Goal: Transaction & Acquisition: Purchase product/service

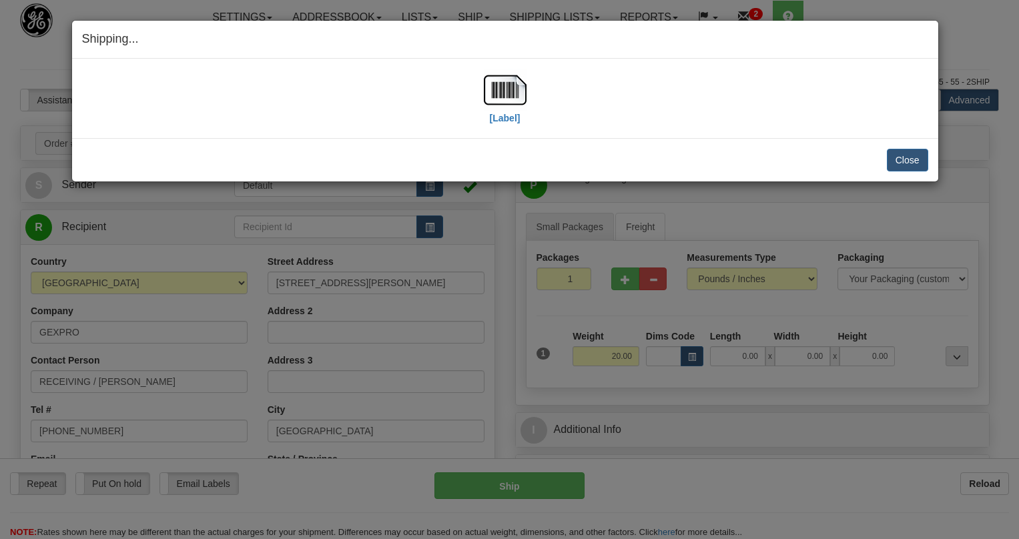
select select "US"
select select "FL"
click at [911, 157] on button "Close" at bounding box center [907, 160] width 41 height 23
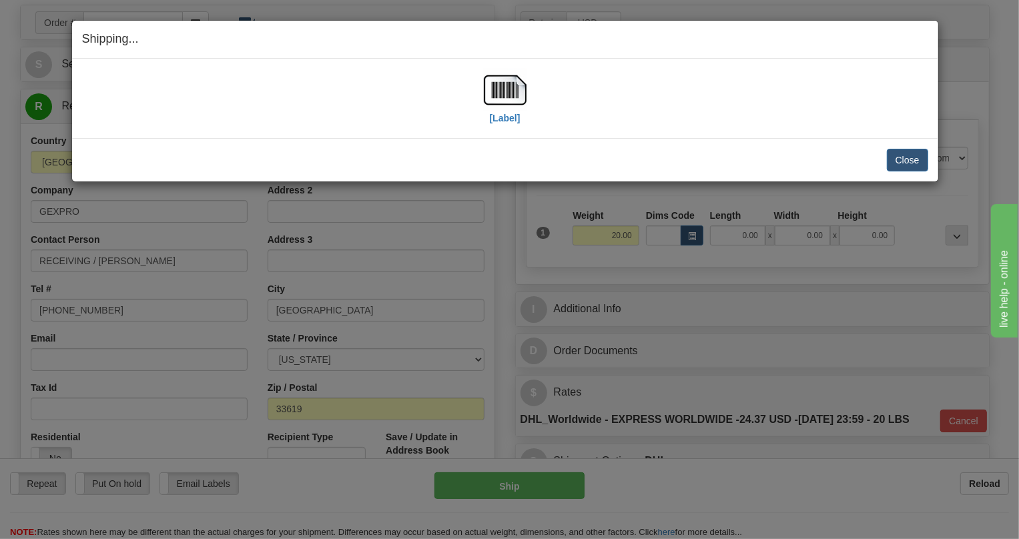
scroll to position [121, 0]
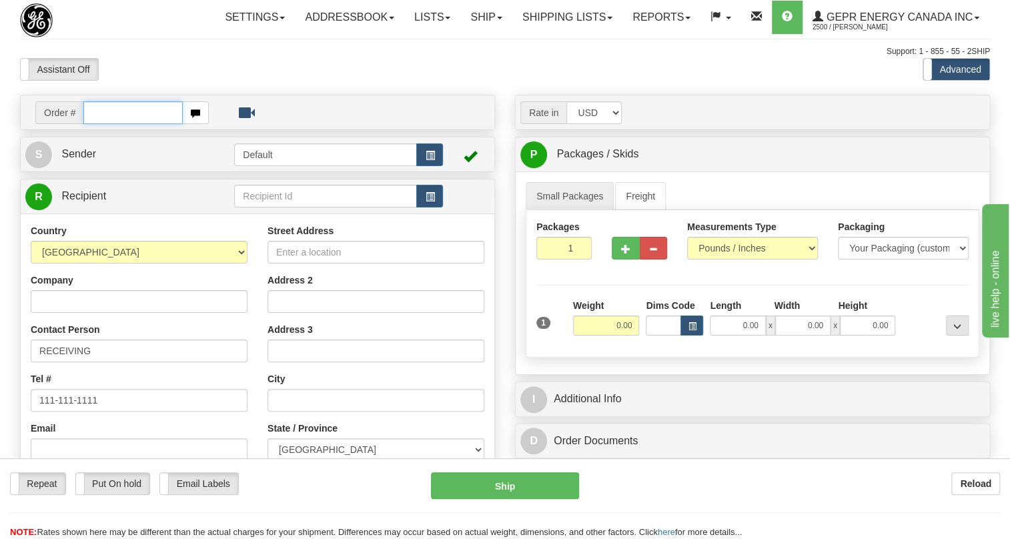
click at [115, 124] on input "text" at bounding box center [132, 112] width 99 height 23
paste input "0086700869"
click at [101, 124] on input "0086700869" at bounding box center [132, 112] width 99 height 23
type input "86700869"
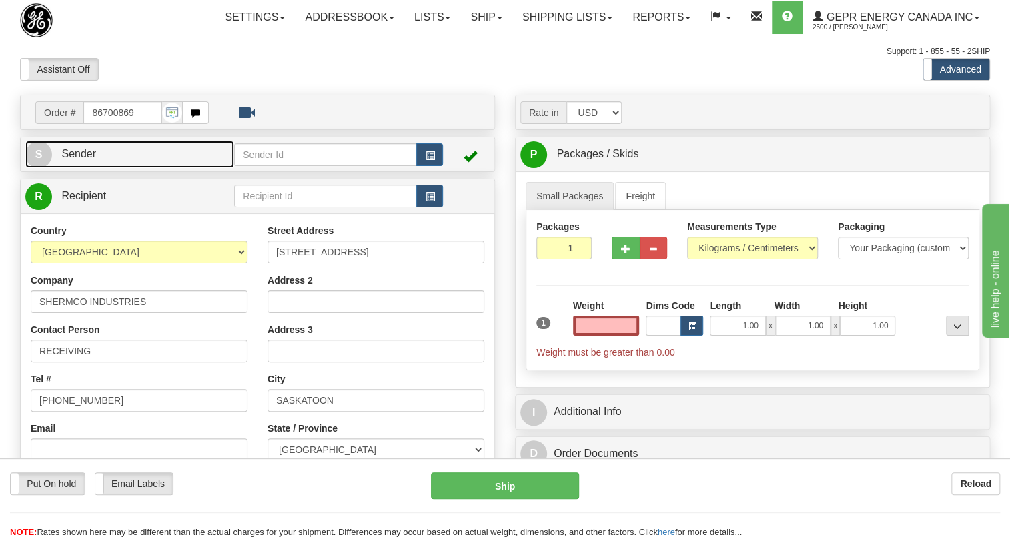
type input "0.00"
click at [86, 159] on span "Sender" at bounding box center [78, 153] width 35 height 11
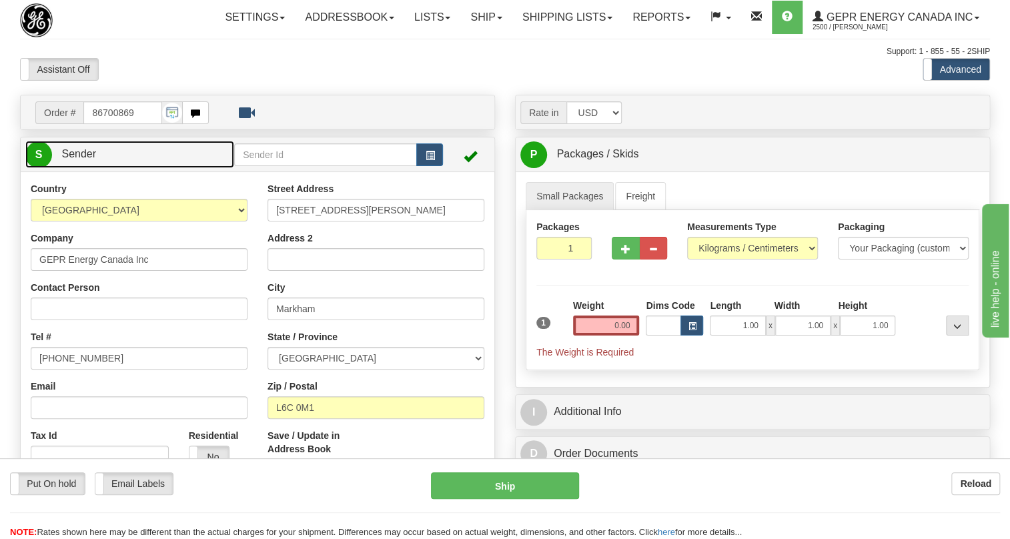
type input "MARKHAM"
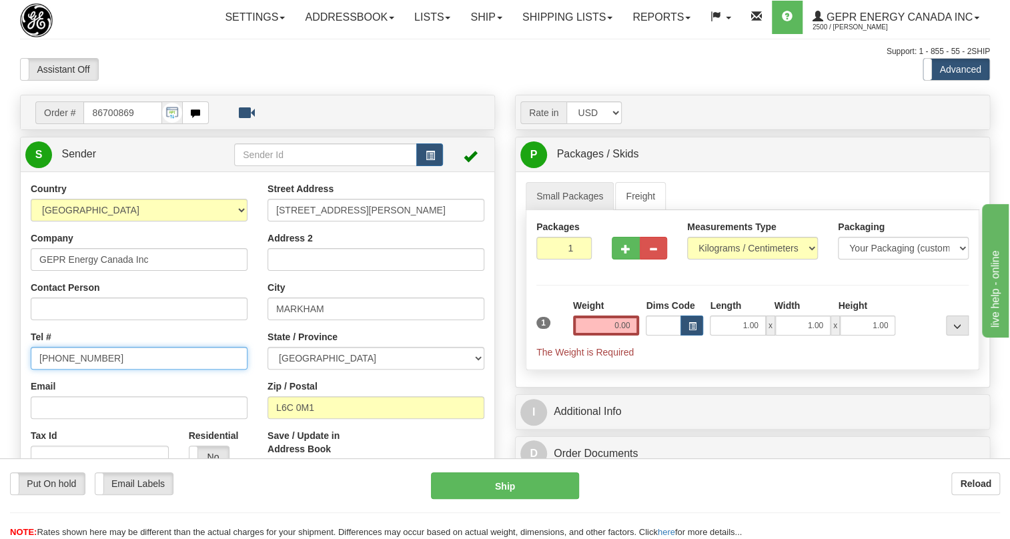
click at [77, 370] on input "(779)7960565" at bounding box center [139, 358] width 217 height 23
paste input "905-927-5013"
type input "905-927-5013"
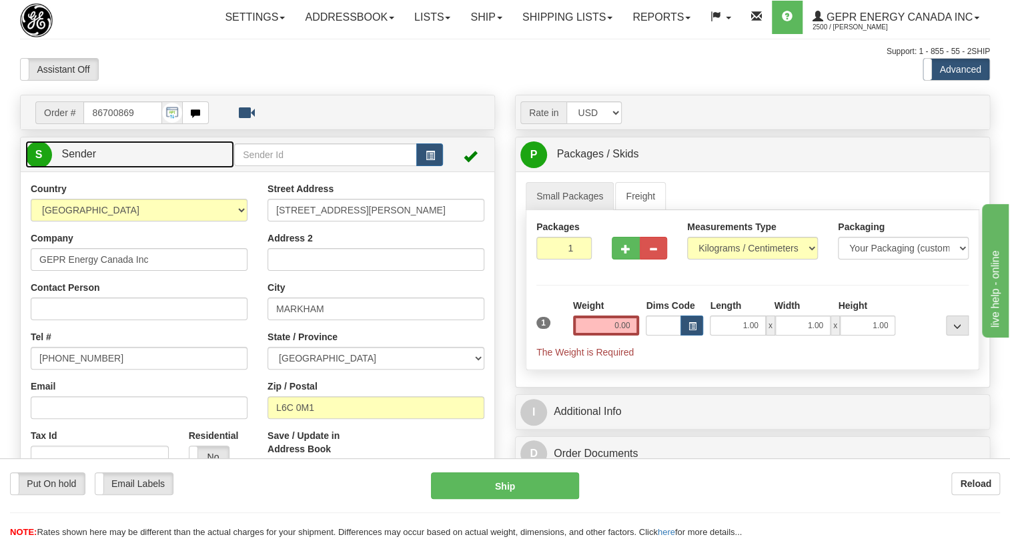
click at [93, 159] on span "Sender" at bounding box center [78, 153] width 35 height 11
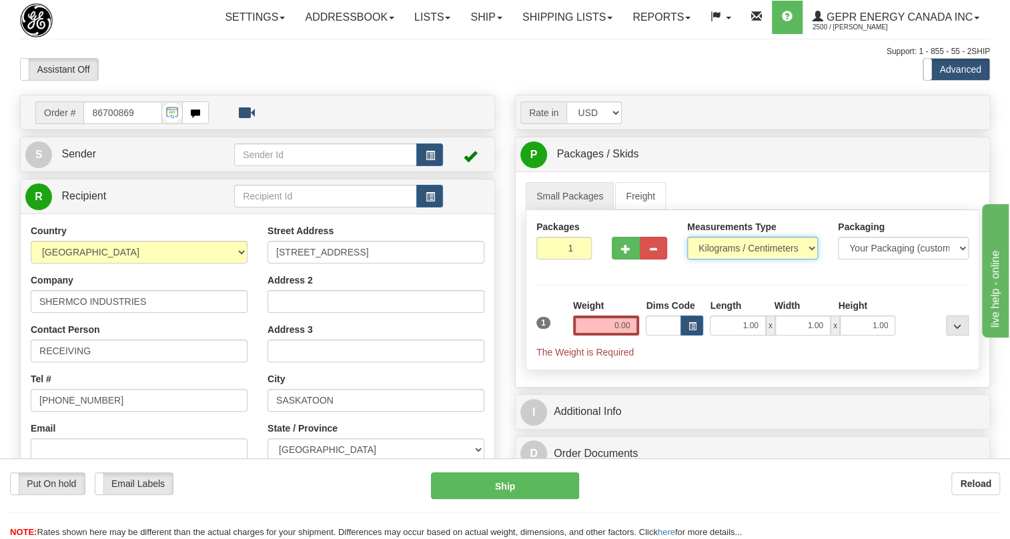
click at [739, 260] on select "Pounds / Inches Kilograms / Centimeters" at bounding box center [752, 248] width 131 height 23
select select "0"
click at [687, 260] on select "Pounds / Inches Kilograms / Centimeters" at bounding box center [752, 248] width 131 height 23
click at [609, 336] on input "0.00" at bounding box center [606, 326] width 67 height 20
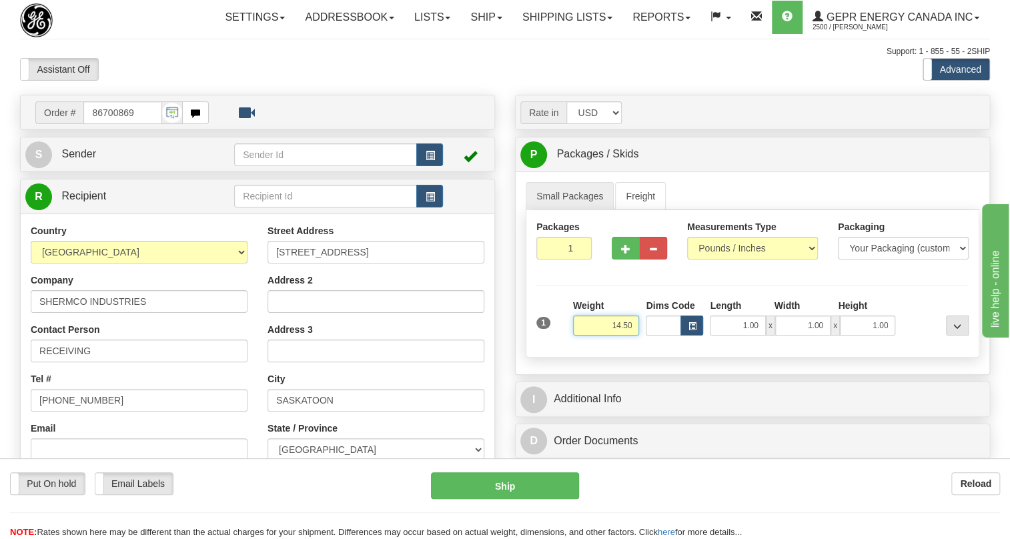
type input "14.50"
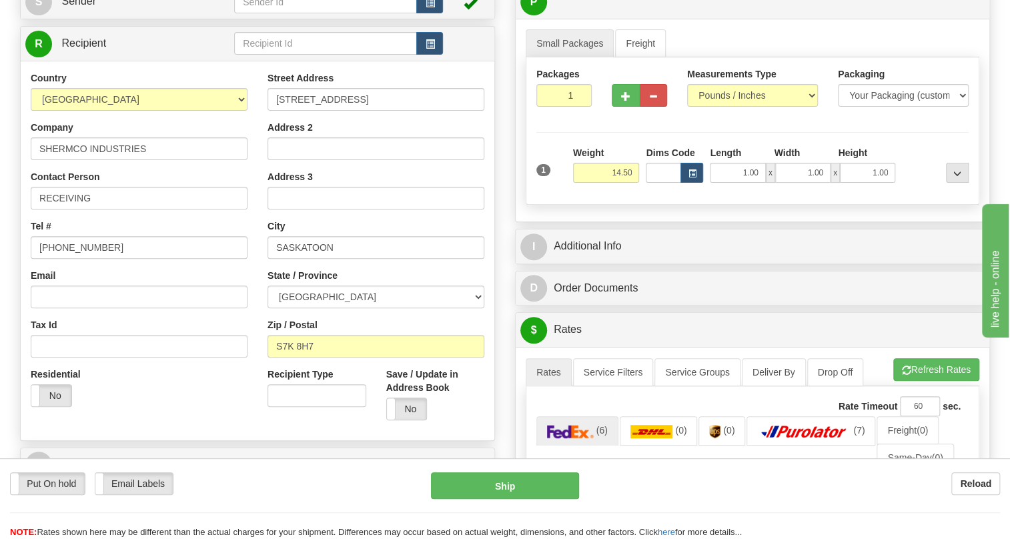
scroll to position [182, 0]
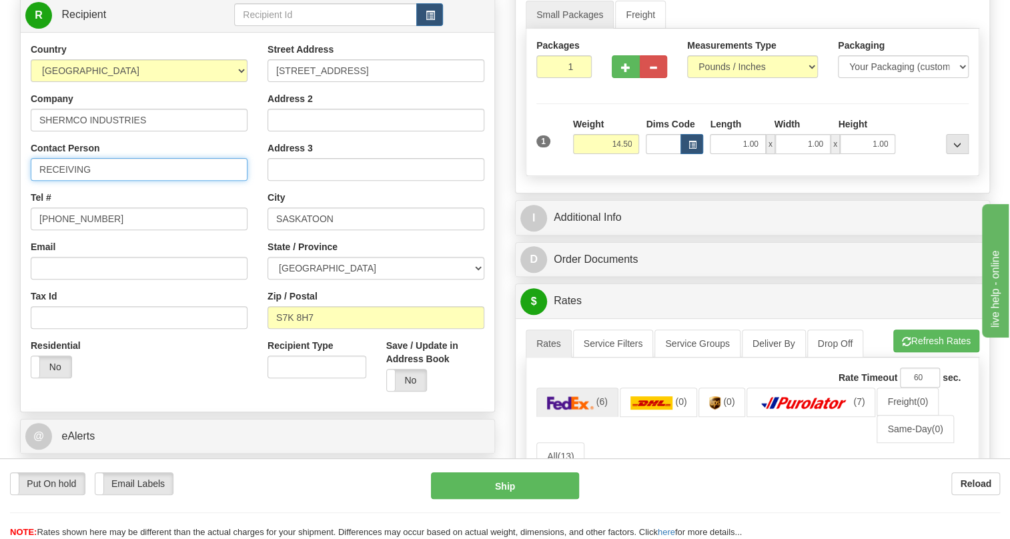
click at [103, 181] on input "RECEIVING" at bounding box center [139, 169] width 217 height 23
click at [38, 181] on input "RECEIVING" at bounding box center [139, 169] width 217 height 23
paste input "Attn: Rob Brown"
type input "Attn: Rob Brown / RECEIVING"
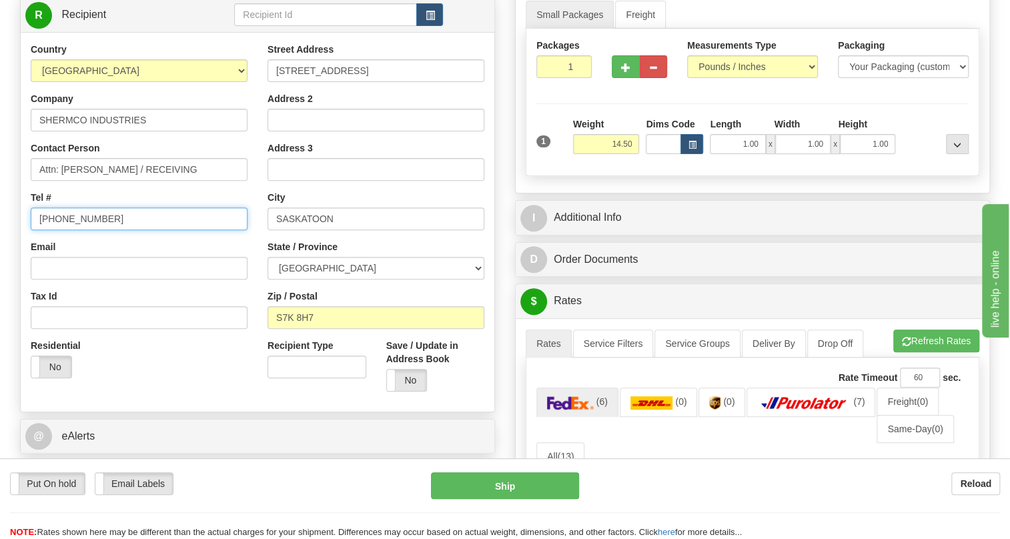
click at [79, 230] on input "(779)7960565" at bounding box center [139, 219] width 217 height 23
paste input "306-955-8131"
type input "306-955-8131"
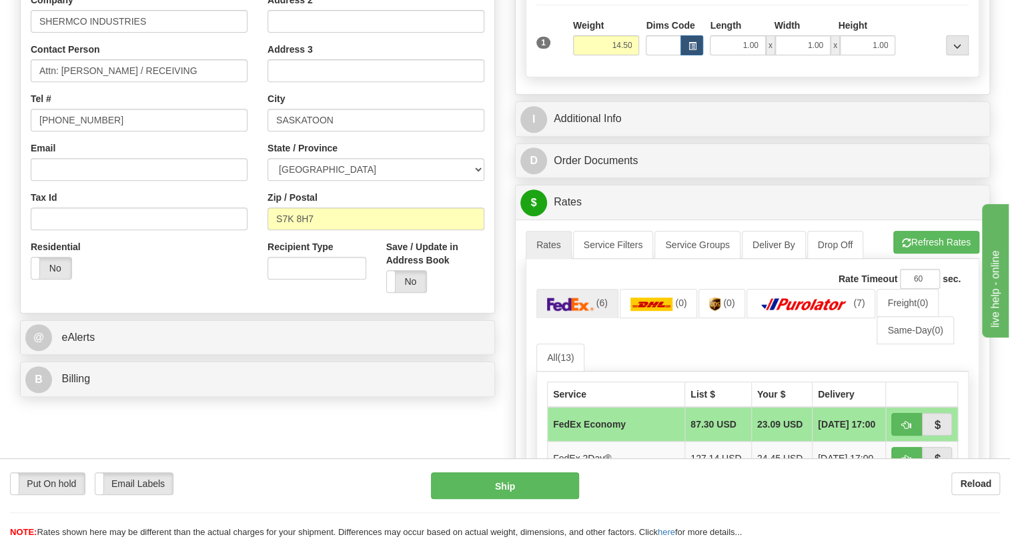
scroll to position [485, 0]
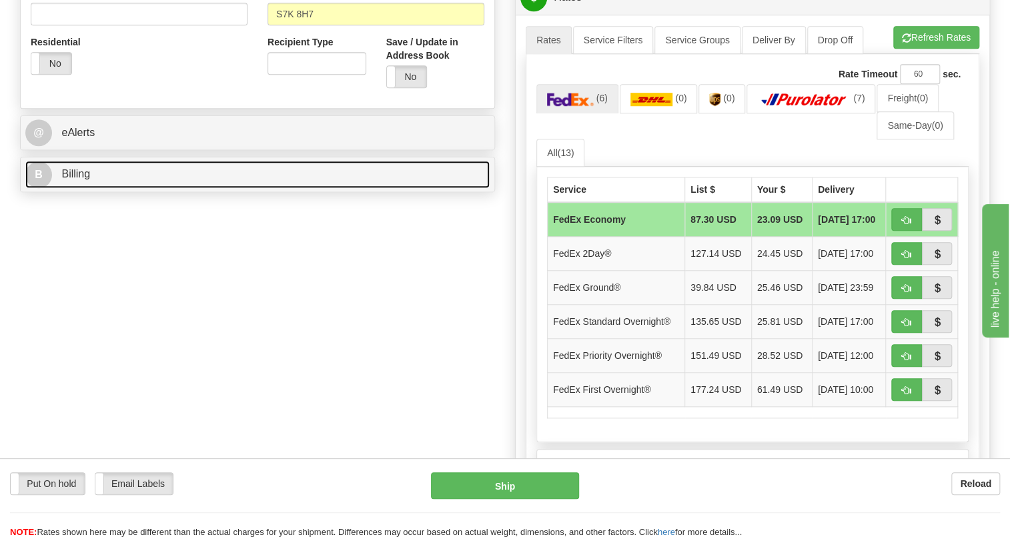
click at [74, 180] on span "Billing" at bounding box center [75, 173] width 29 height 11
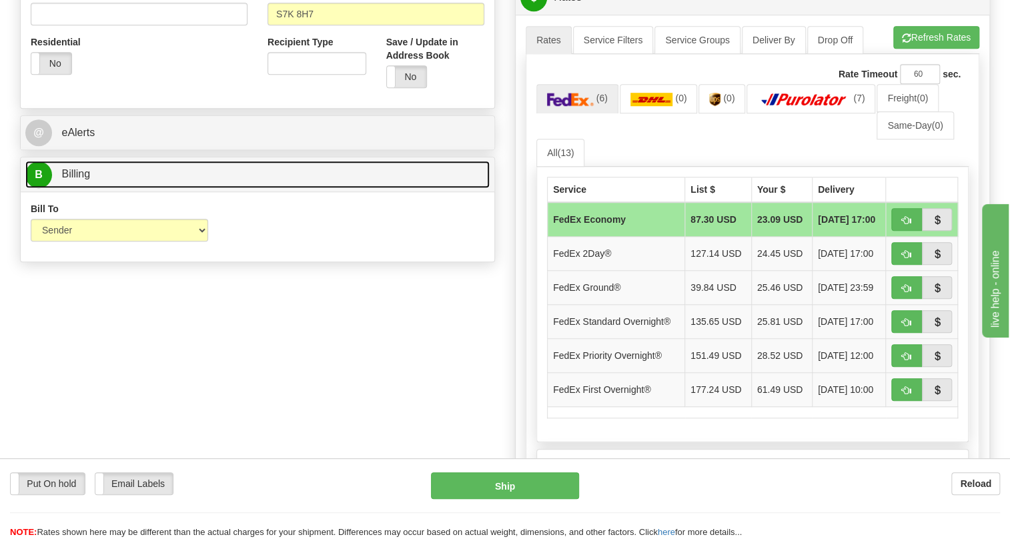
click at [75, 180] on span "Billing" at bounding box center [75, 173] width 29 height 11
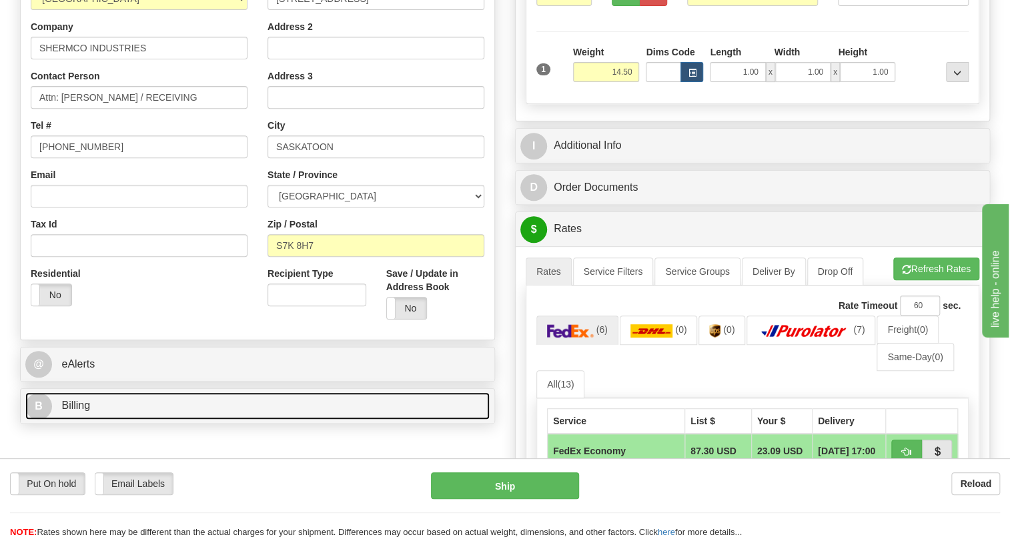
scroll to position [242, 0]
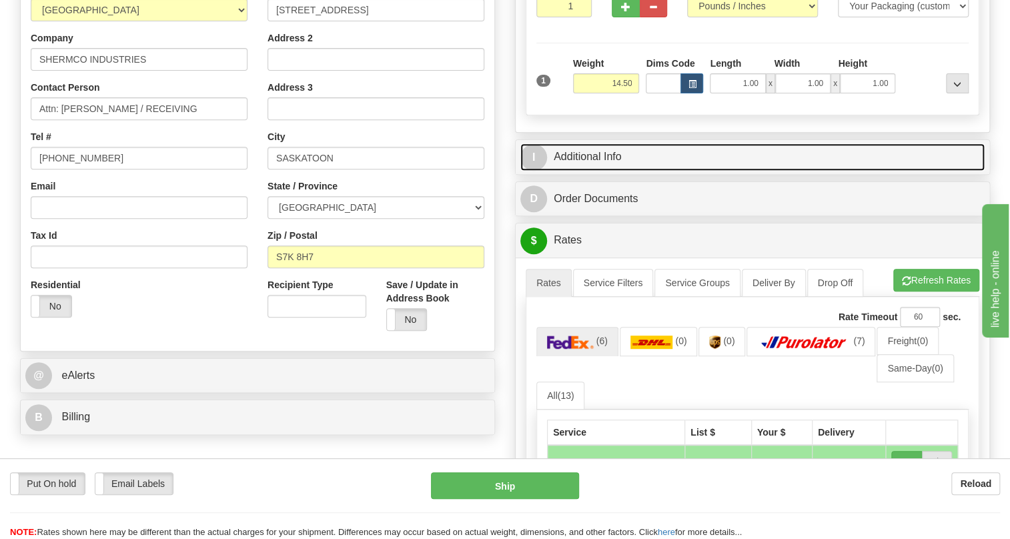
click at [591, 171] on link "I Additional Info" at bounding box center [752, 156] width 464 height 27
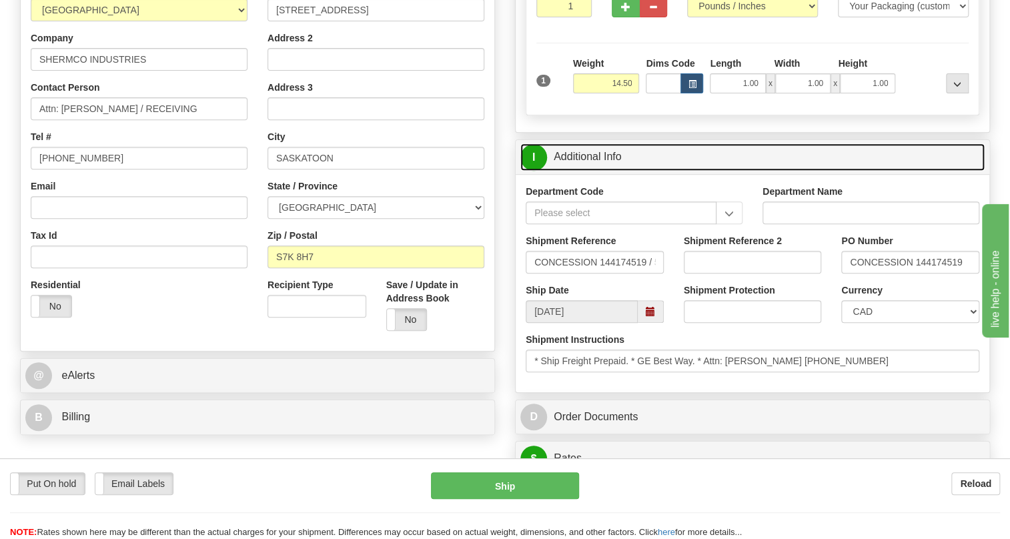
click at [609, 171] on link "I Additional Info" at bounding box center [752, 156] width 464 height 27
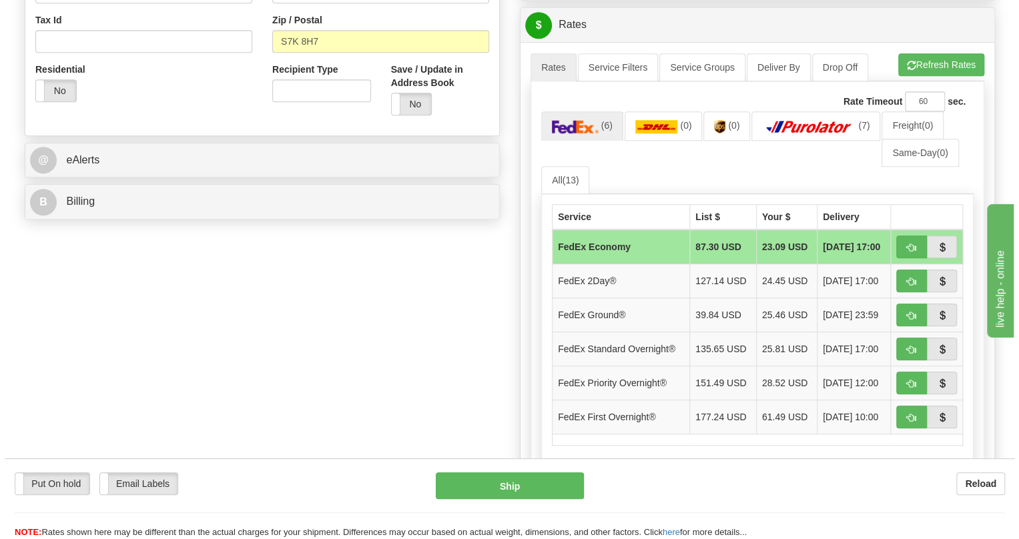
scroll to position [485, 0]
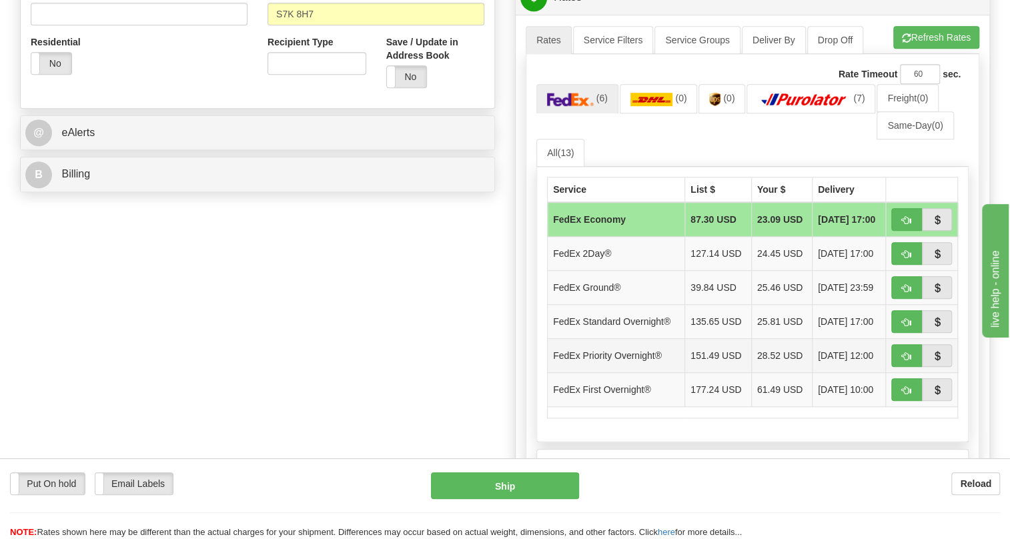
click at [643, 373] on td "FedEx Priority Overnight®" at bounding box center [616, 356] width 137 height 34
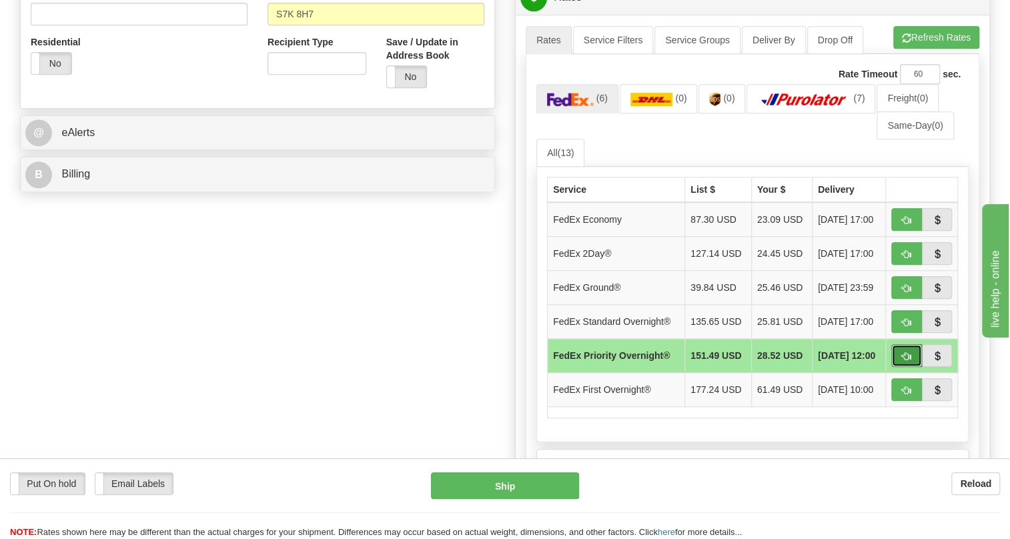
click at [906, 361] on span "button" at bounding box center [906, 356] width 9 height 9
type input "01"
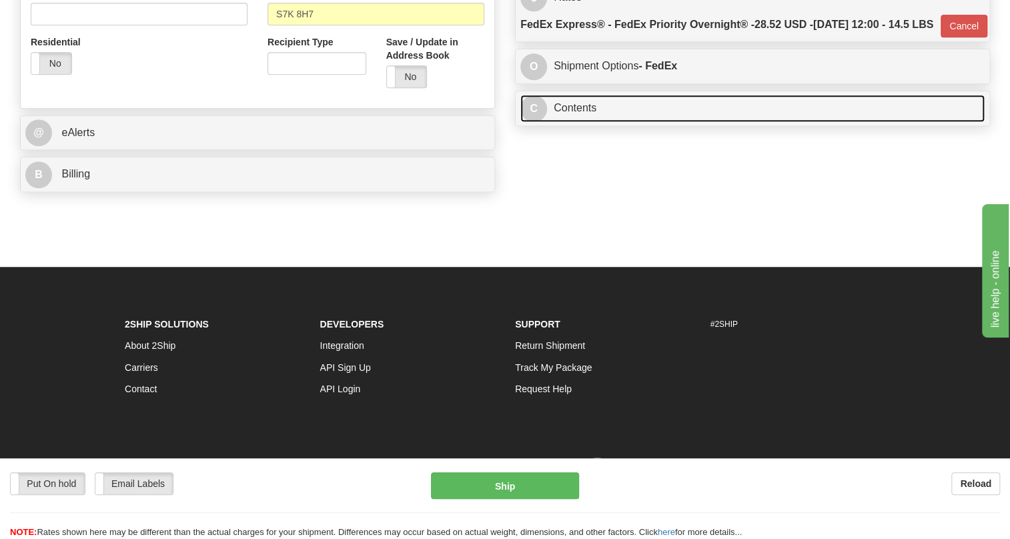
click at [579, 122] on link "C Contents" at bounding box center [752, 108] width 464 height 27
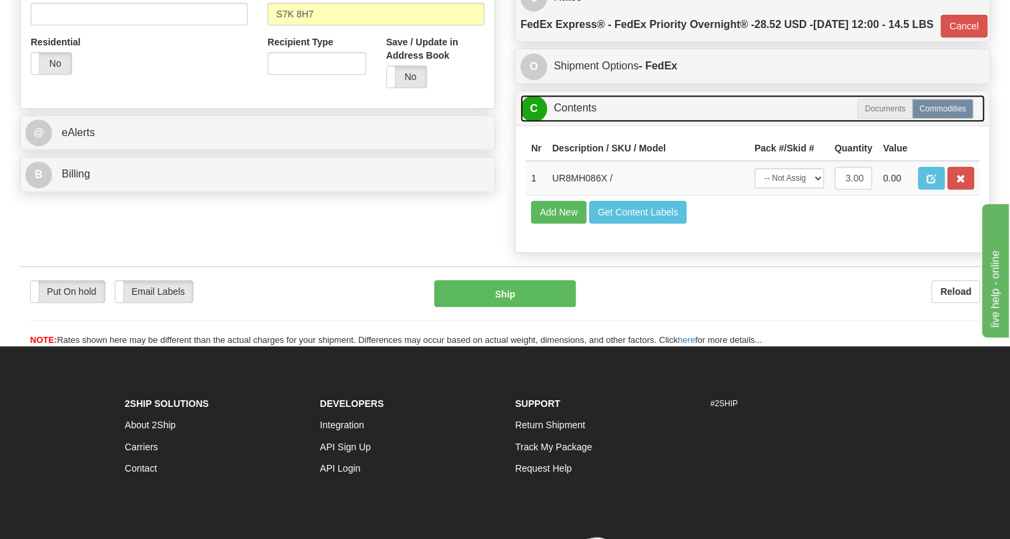
click at [580, 122] on link "C Contents" at bounding box center [752, 108] width 464 height 27
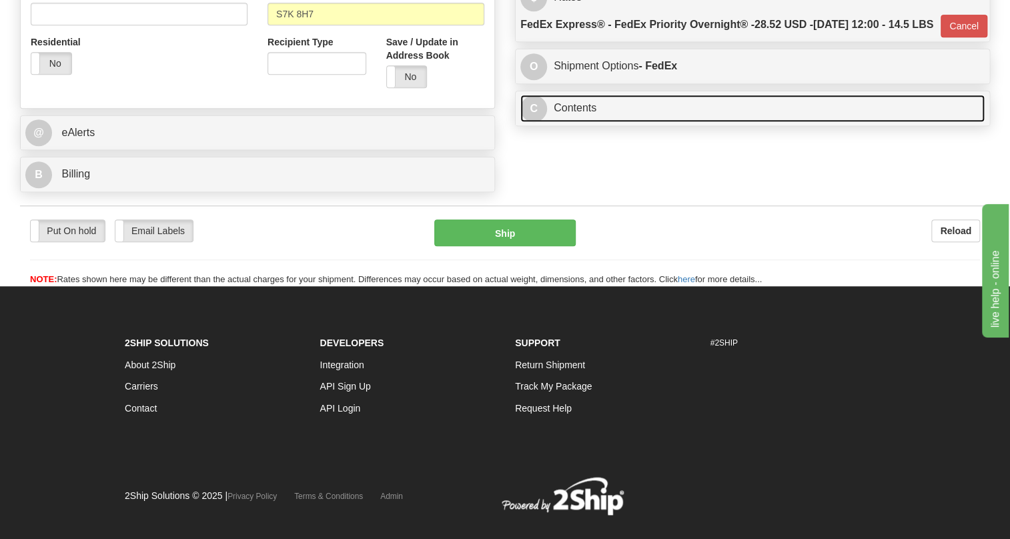
click at [580, 122] on link "C Contents" at bounding box center [752, 108] width 464 height 27
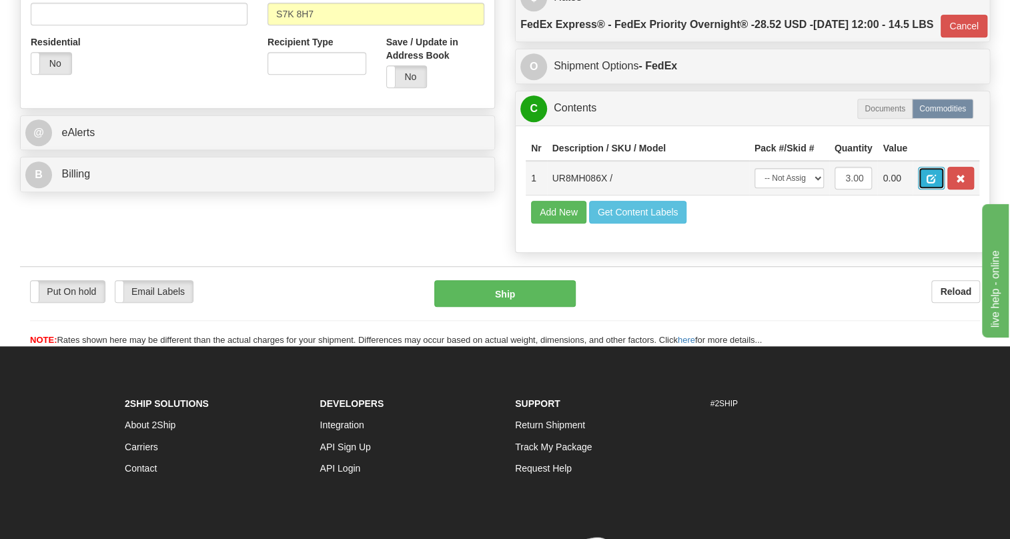
click at [934, 184] on span "button" at bounding box center [931, 179] width 9 height 9
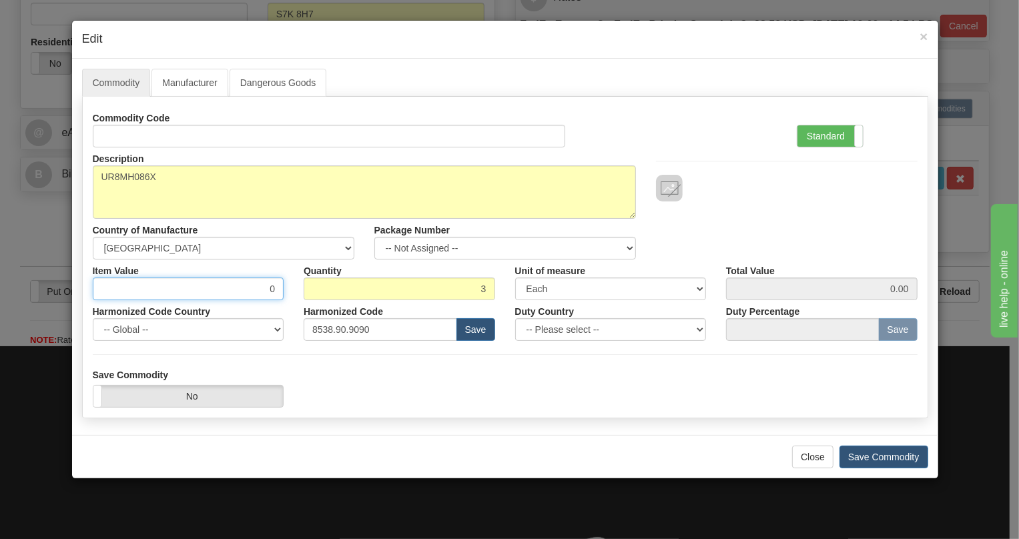
click at [269, 282] on input "0" at bounding box center [189, 289] width 192 height 23
paste input "523,33"
click at [267, 296] on input "523,33" at bounding box center [189, 289] width 192 height 23
type input "523.33"
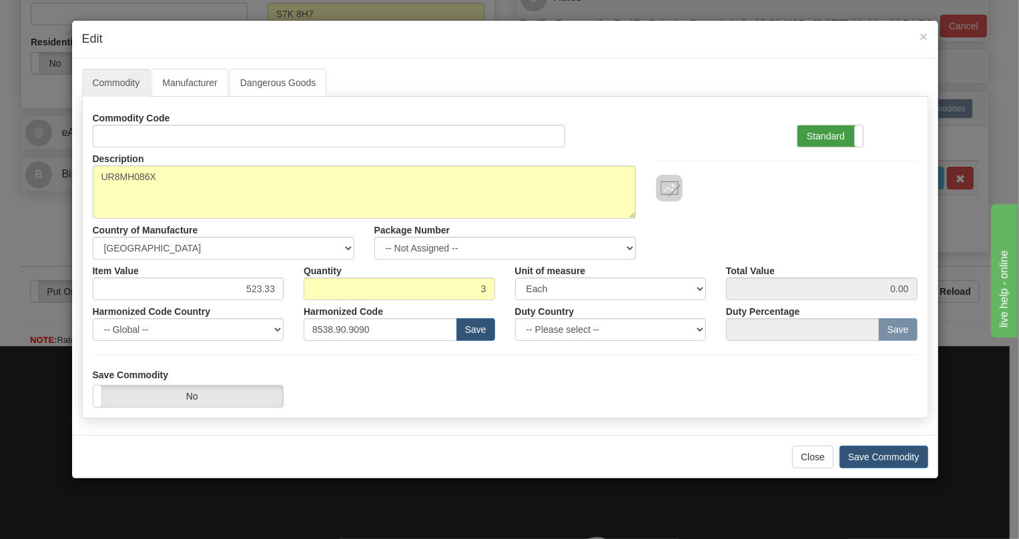
type input "1569.99"
click at [838, 136] on label "Standard" at bounding box center [829, 135] width 65 height 21
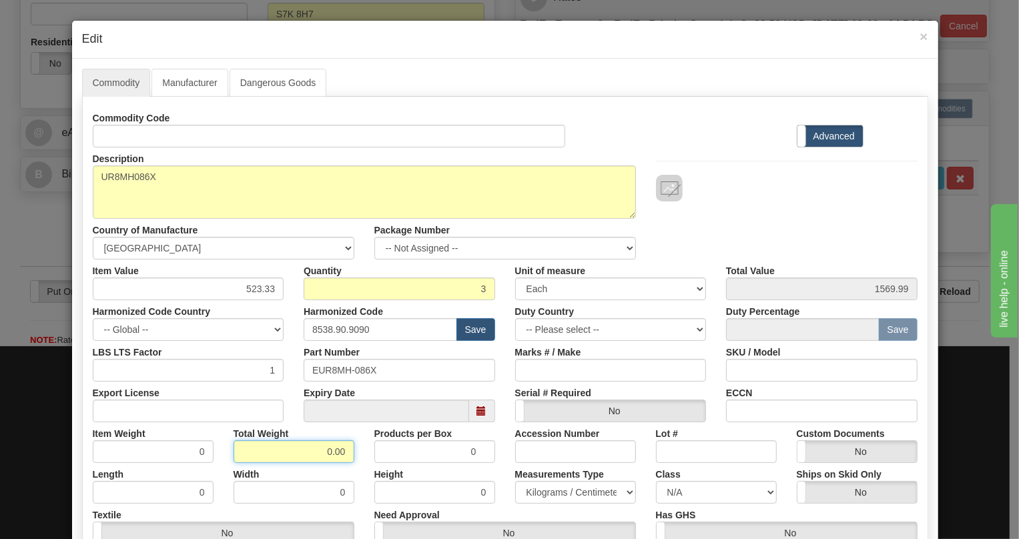
click at [306, 453] on input "0.00" at bounding box center [294, 451] width 121 height 23
type input "1.00"
type input "0.3333"
click at [547, 492] on select "Pounds / Inches Kilograms / Centimeters" at bounding box center [575, 492] width 121 height 23
select select "0"
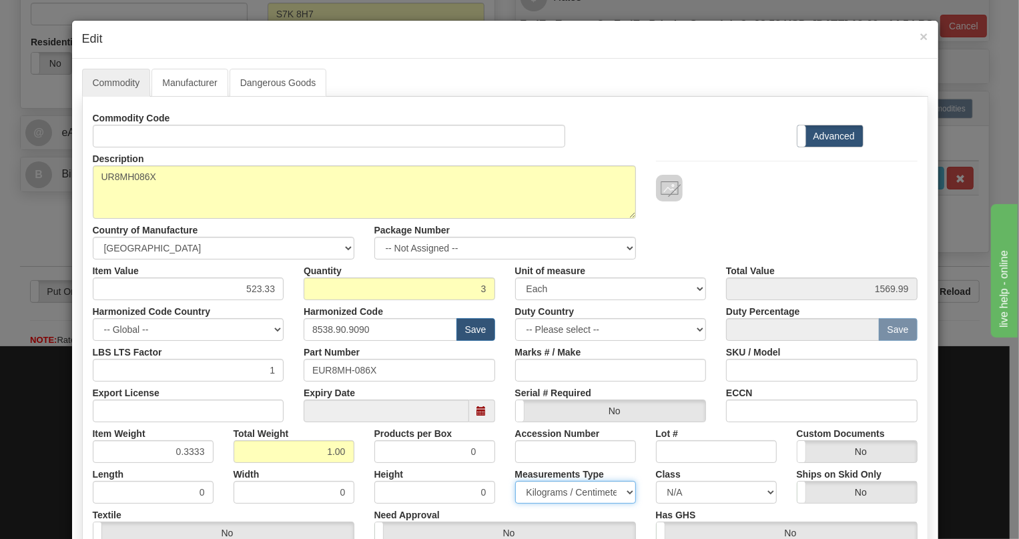
click at [515, 481] on select "Pounds / Inches Kilograms / Centimeters" at bounding box center [575, 492] width 121 height 23
drag, startPoint x: 196, startPoint y: 454, endPoint x: 202, endPoint y: 464, distance: 11.5
click at [202, 464] on div "Commodity Code Standard Advanced Description UR8MH086X Country of Manufacture -…" at bounding box center [505, 346] width 825 height 478
type input "0.3335"
click at [224, 466] on div "Width 0" at bounding box center [294, 483] width 141 height 41
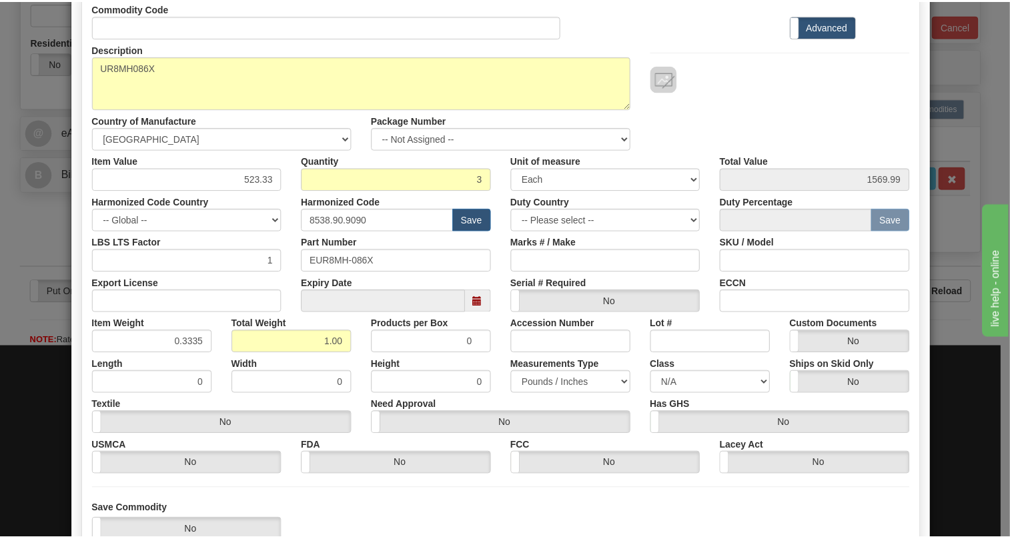
scroll to position [182, 0]
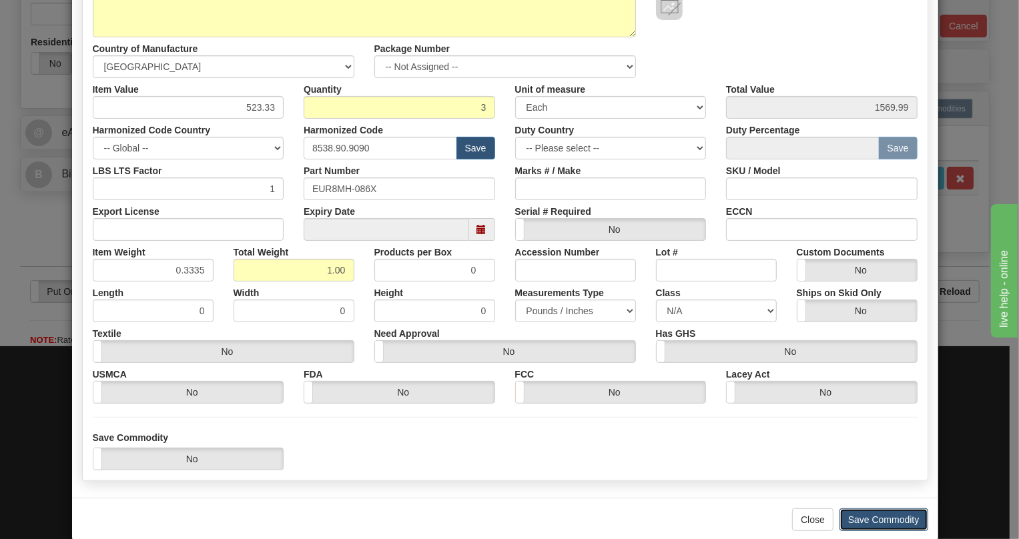
click at [876, 516] on button "Save Commodity" at bounding box center [883, 519] width 89 height 23
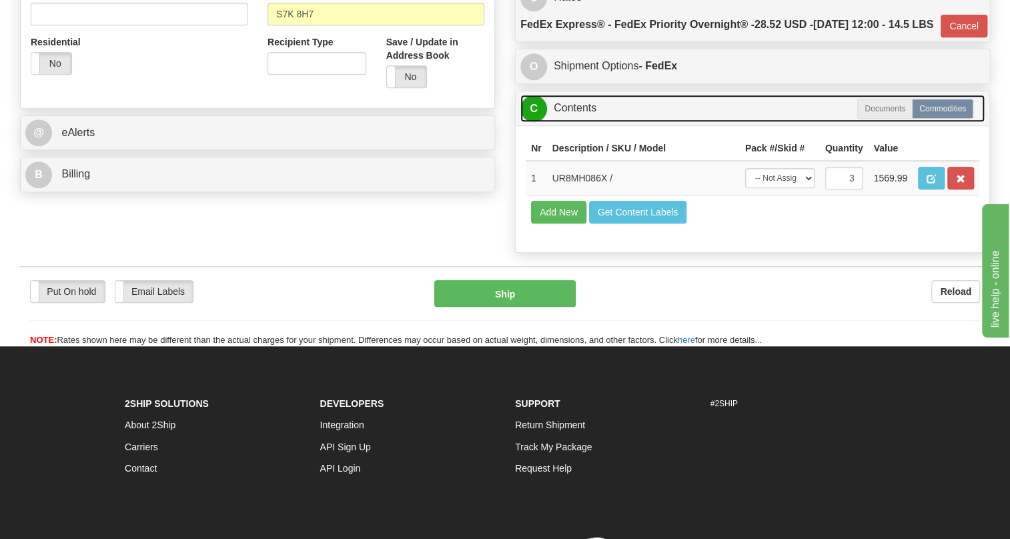
click at [580, 122] on link "C Contents" at bounding box center [752, 108] width 464 height 27
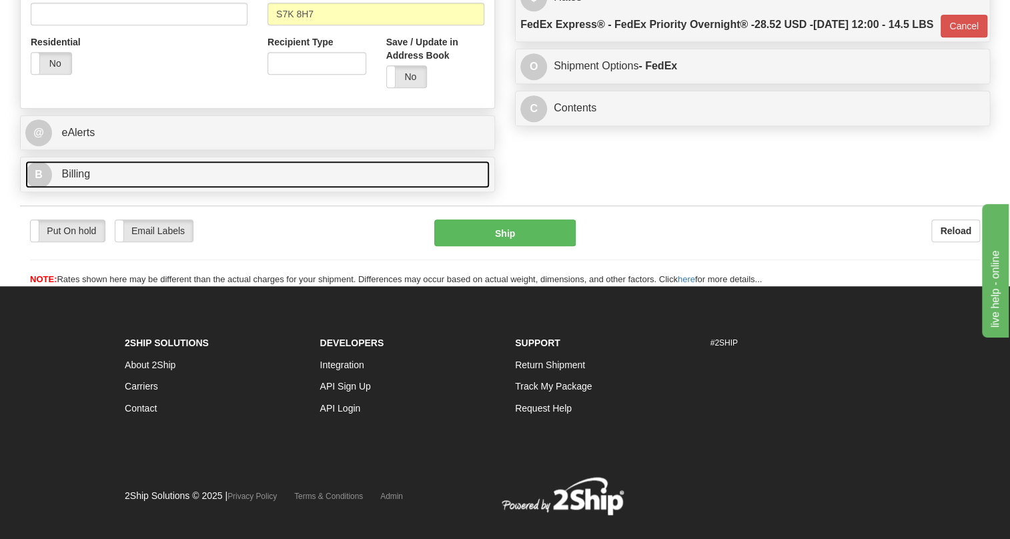
click at [71, 180] on span "Billing" at bounding box center [75, 173] width 29 height 11
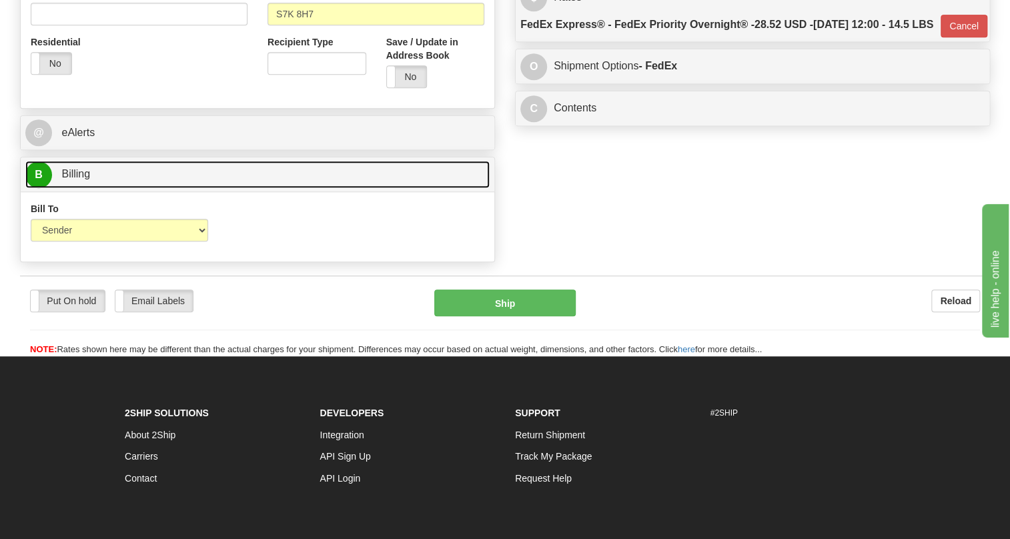
click at [71, 180] on span "Billing" at bounding box center [75, 173] width 29 height 11
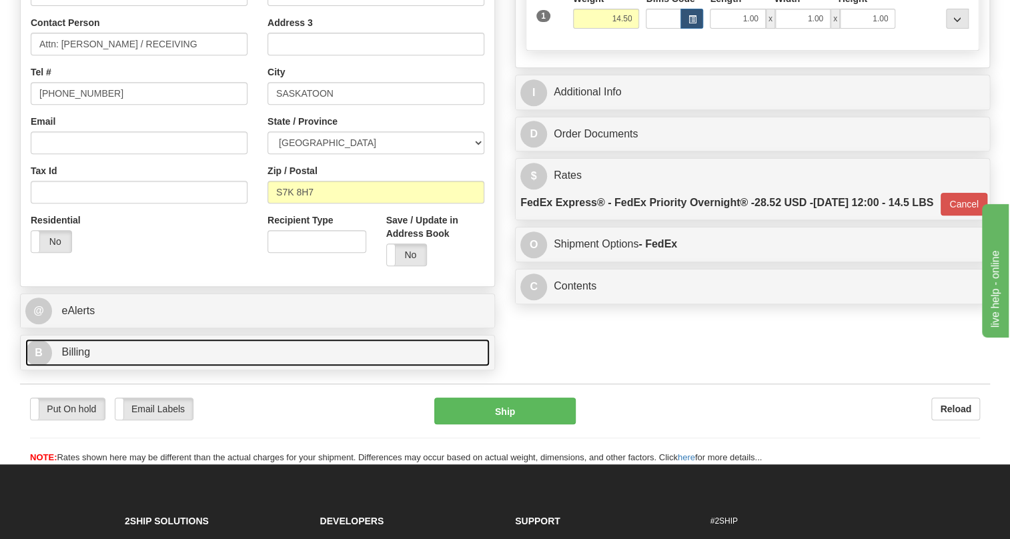
scroll to position [303, 0]
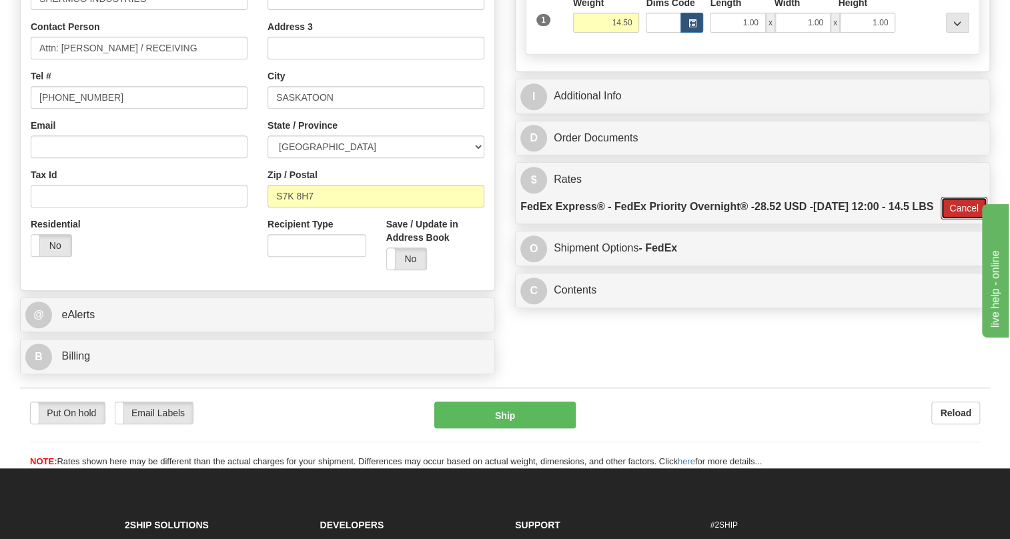
click at [958, 220] on button "Cancel" at bounding box center [964, 208] width 47 height 23
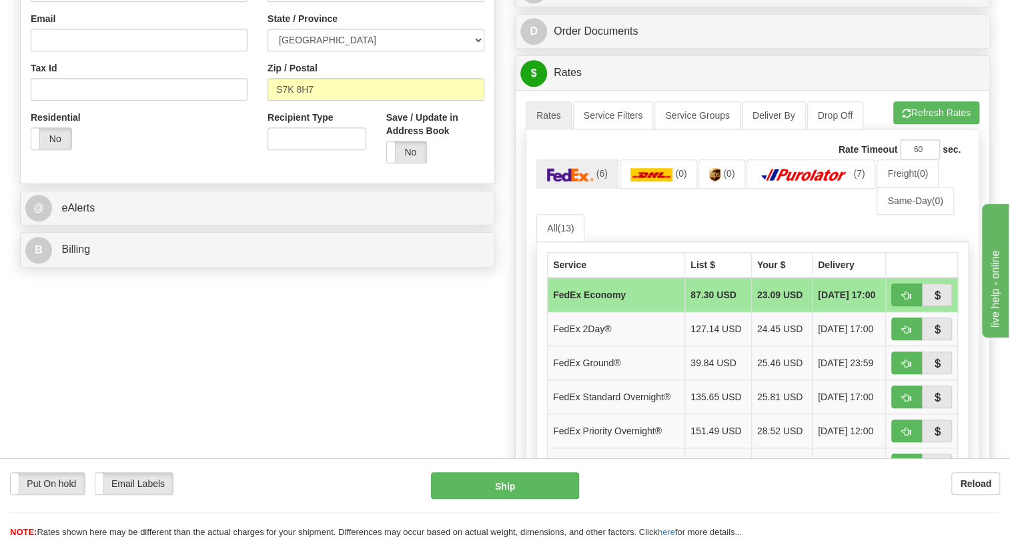
scroll to position [424, 0]
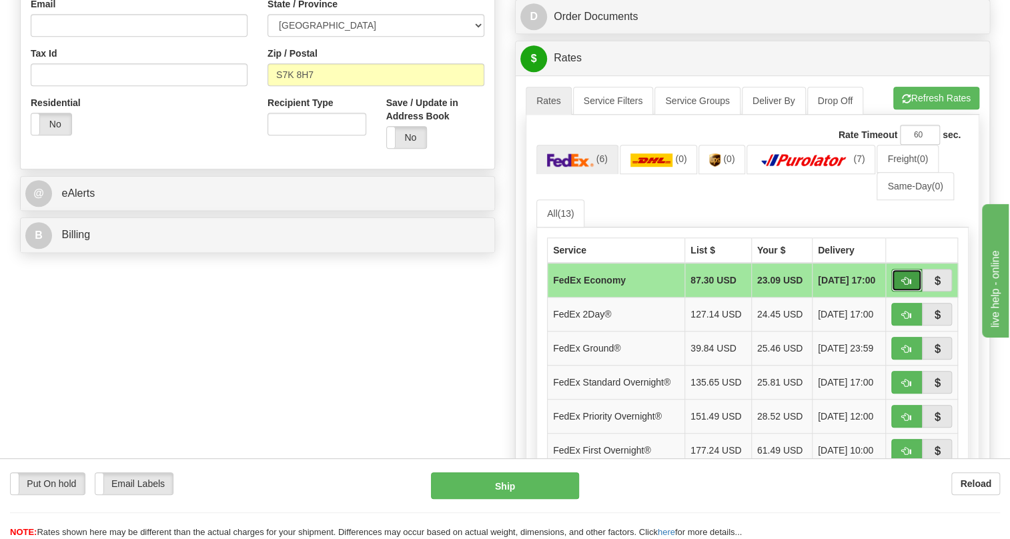
click at [908, 286] on span "button" at bounding box center [906, 281] width 9 height 9
type input "20"
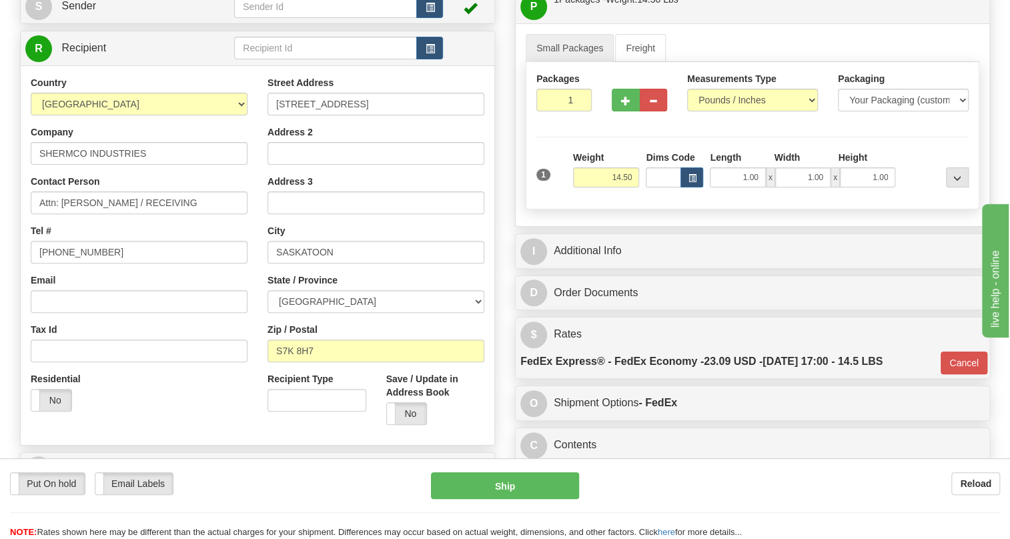
scroll to position [121, 0]
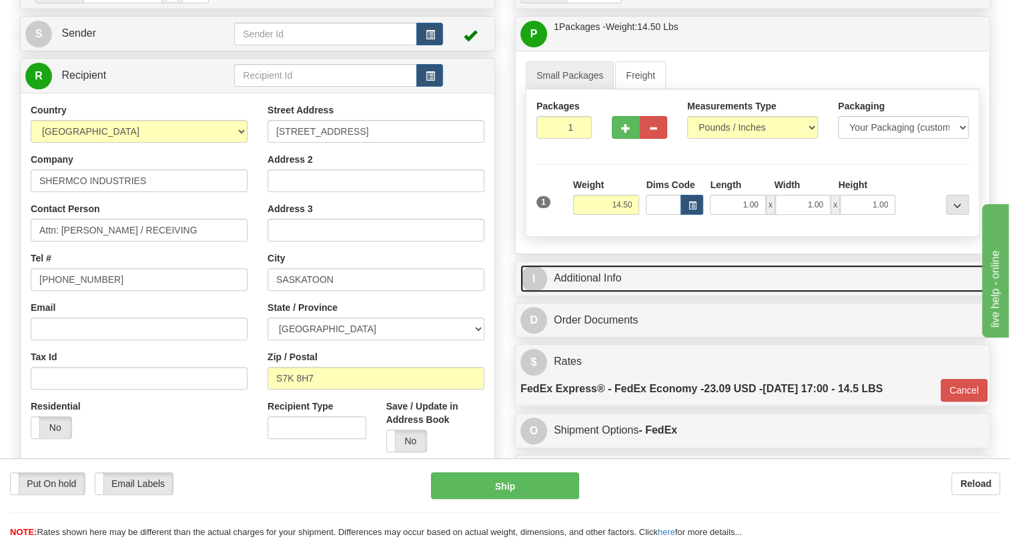
click at [603, 292] on link "I Additional Info" at bounding box center [752, 278] width 464 height 27
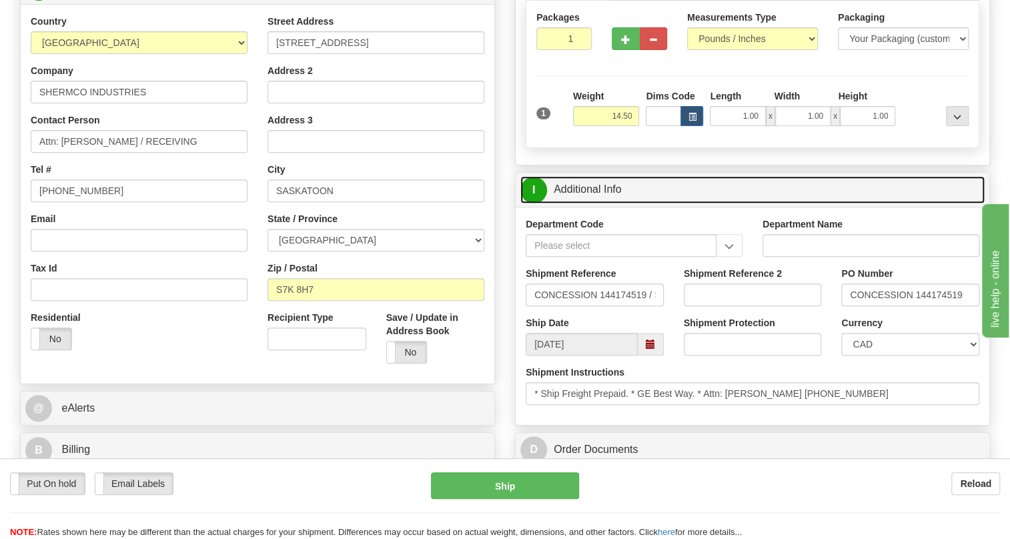
scroll to position [242, 0]
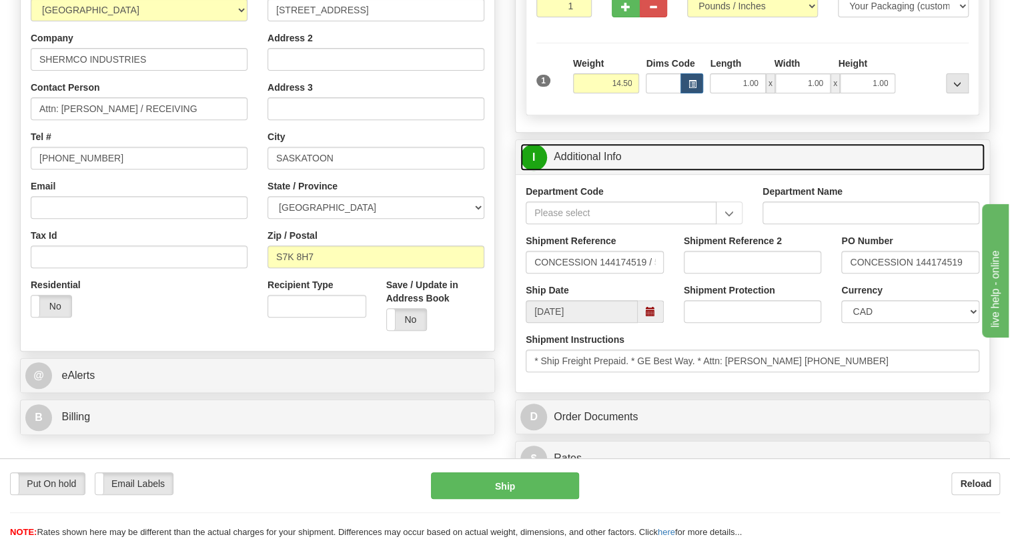
click at [596, 171] on link "I Additional Info" at bounding box center [752, 156] width 464 height 27
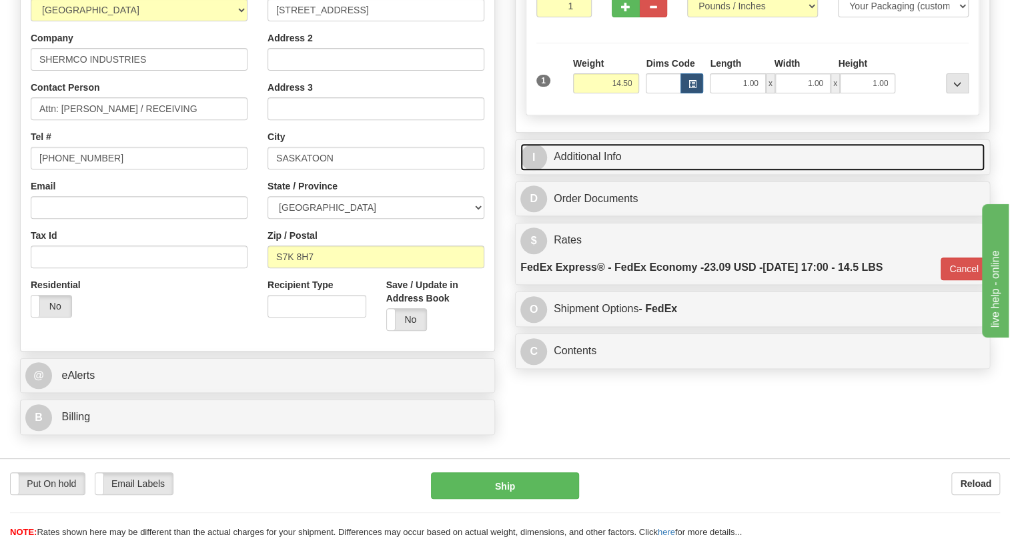
click at [607, 171] on link "I Additional Info" at bounding box center [752, 156] width 464 height 27
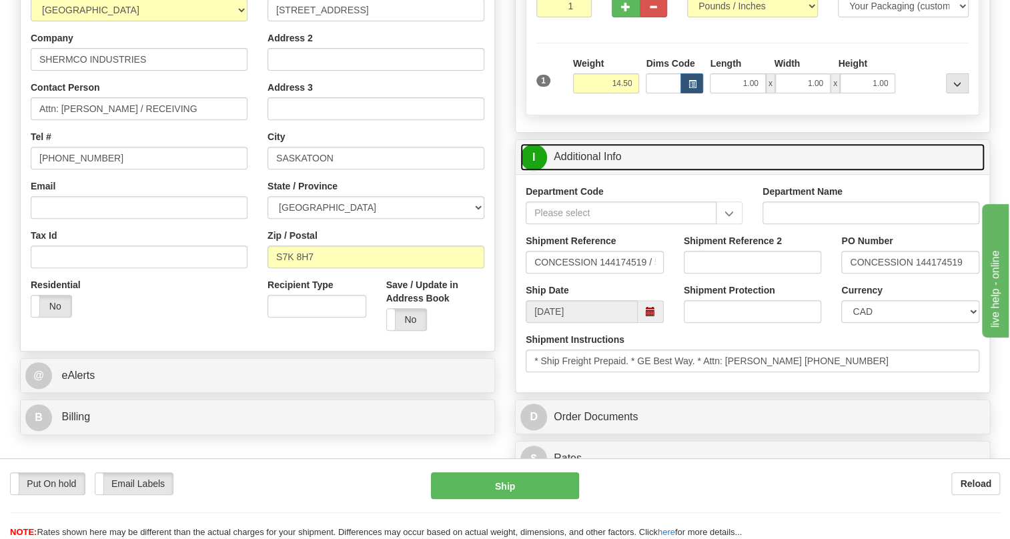
click at [606, 171] on link "I Additional Info" at bounding box center [752, 156] width 464 height 27
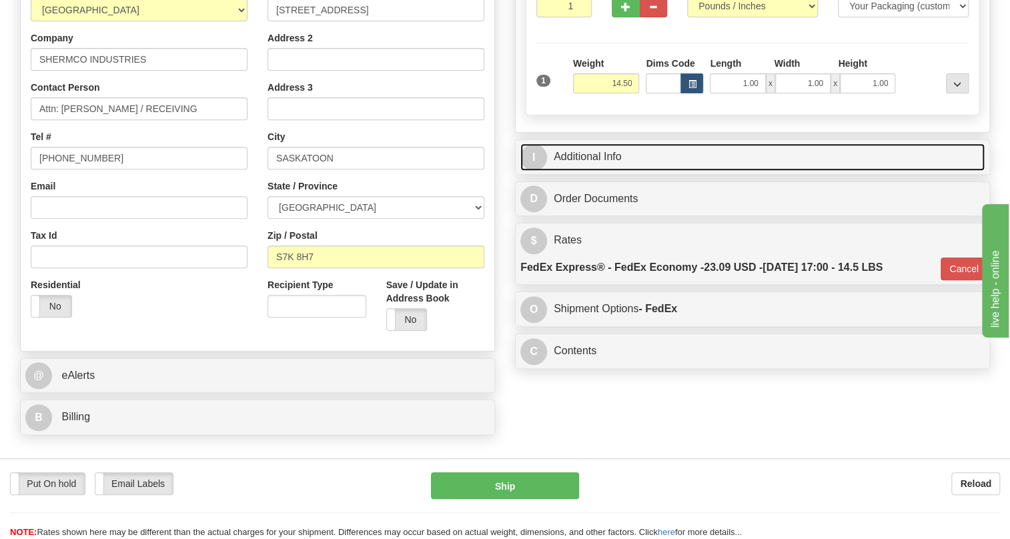
click at [606, 171] on link "I Additional Info" at bounding box center [752, 156] width 464 height 27
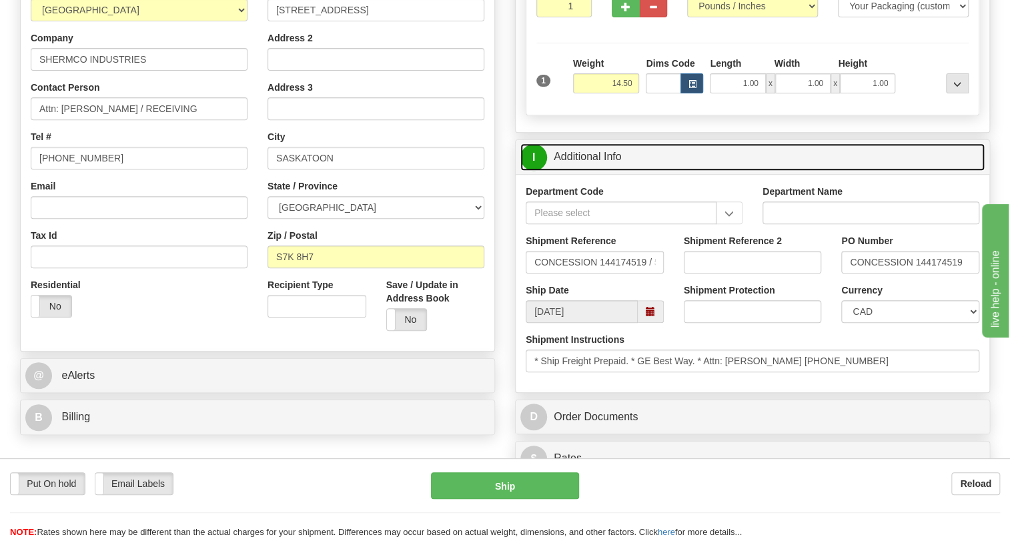
click at [592, 171] on link "I Additional Info" at bounding box center [752, 156] width 464 height 27
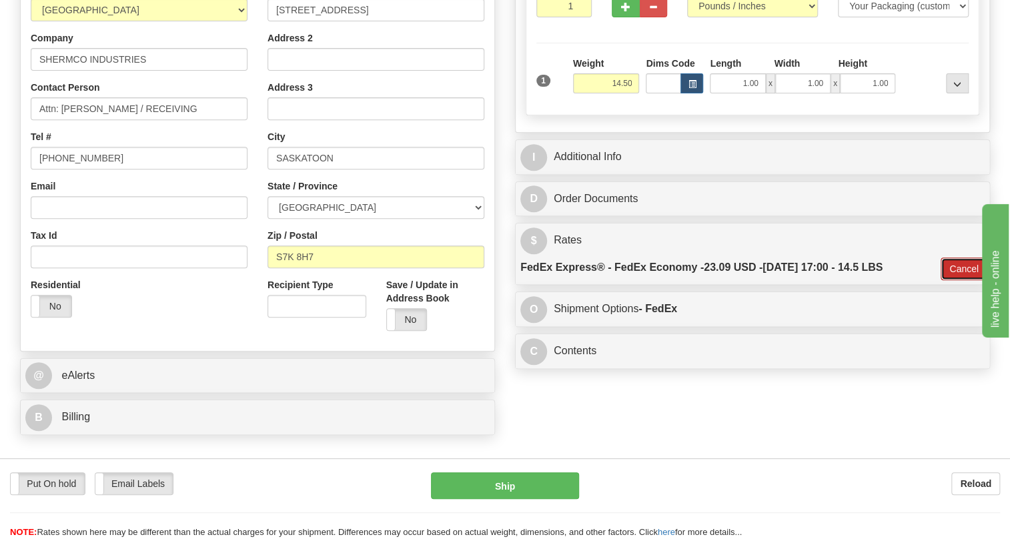
click at [952, 280] on button "Cancel" at bounding box center [964, 269] width 47 height 23
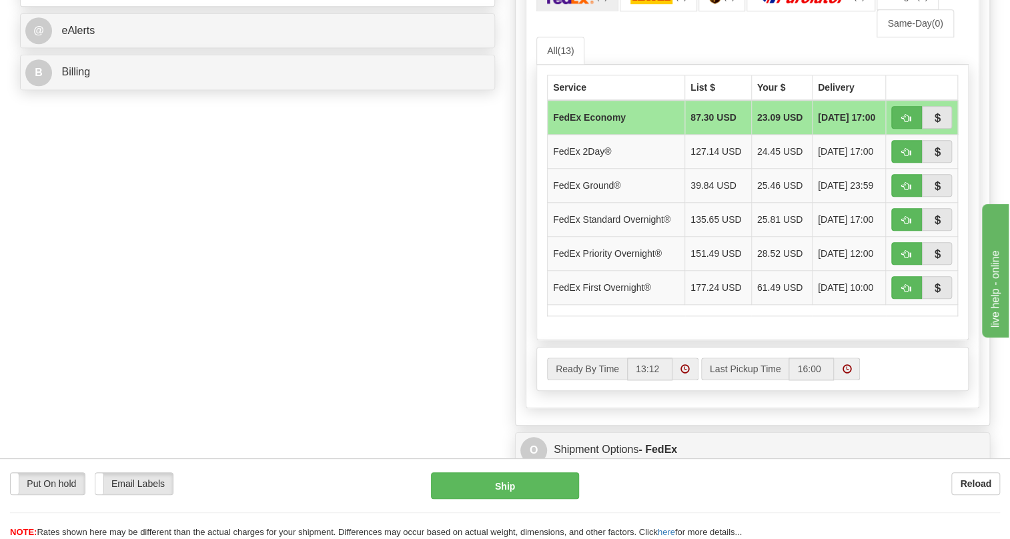
scroll to position [607, 0]
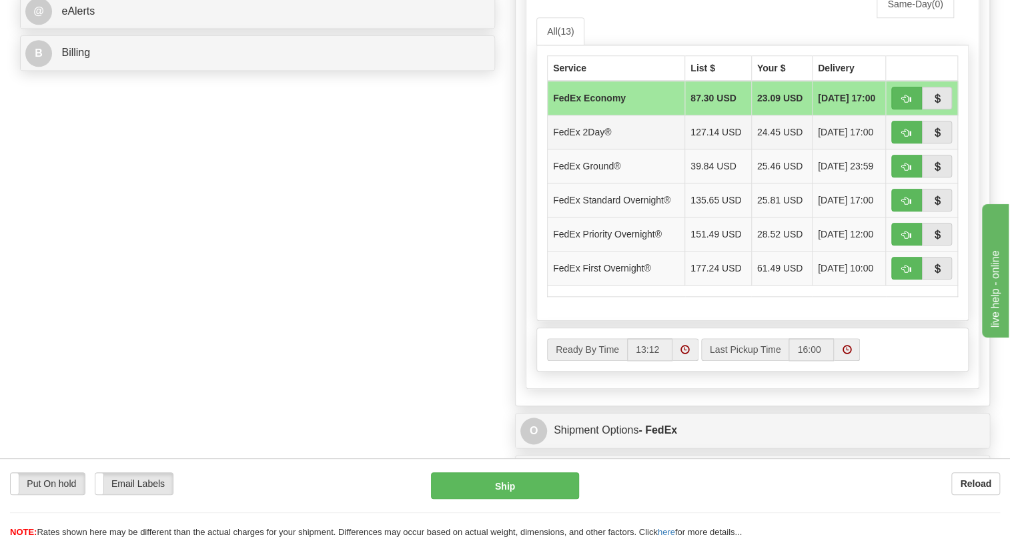
click at [657, 149] on td "FedEx 2Day®" at bounding box center [616, 132] width 137 height 34
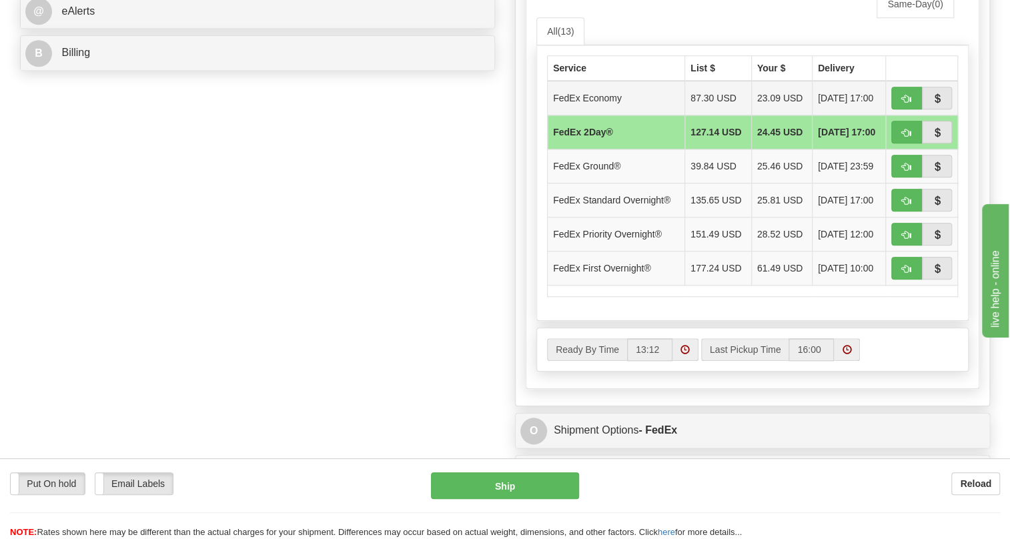
click at [776, 115] on td "23.09 USD" at bounding box center [781, 98] width 61 height 35
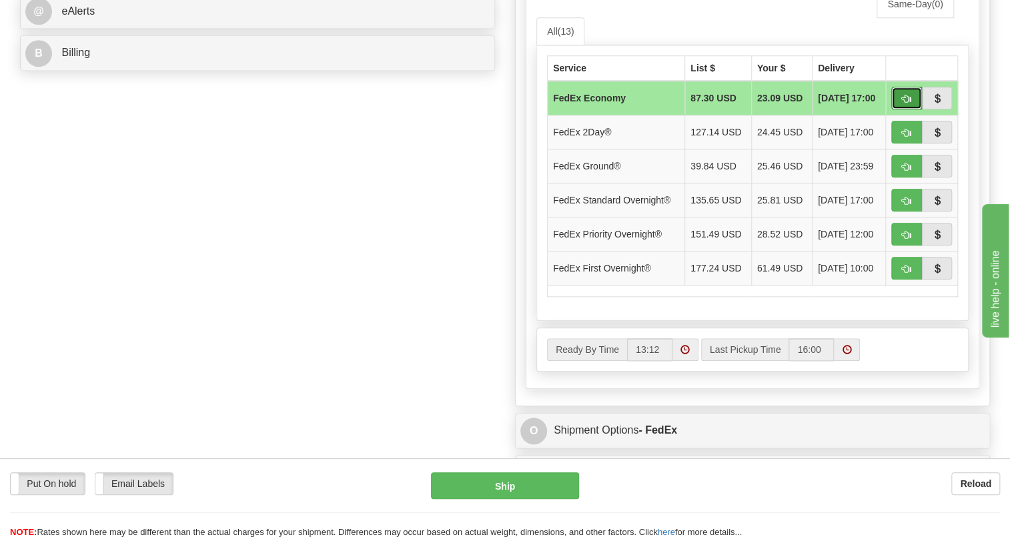
click at [907, 103] on span "button" at bounding box center [906, 99] width 9 height 9
type input "20"
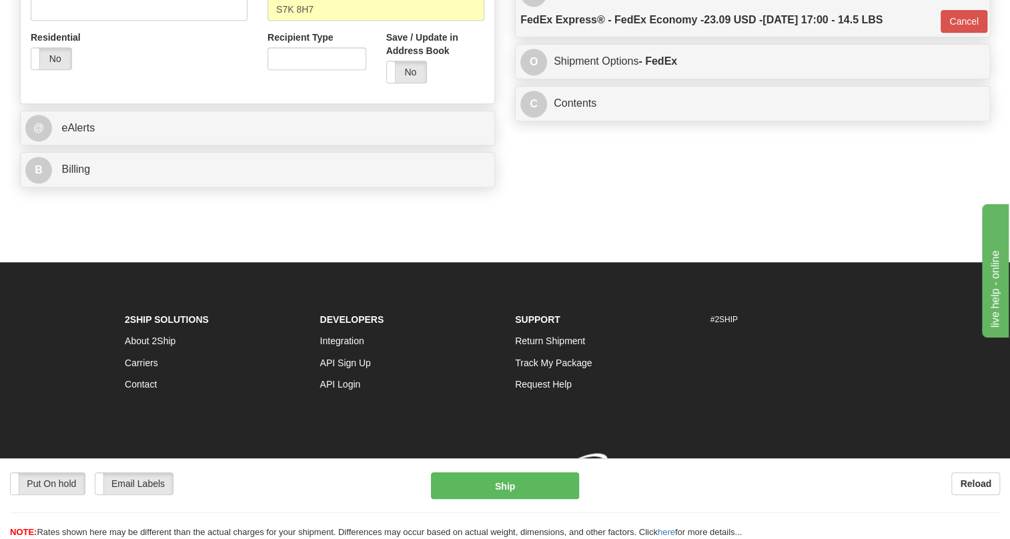
scroll to position [539, 0]
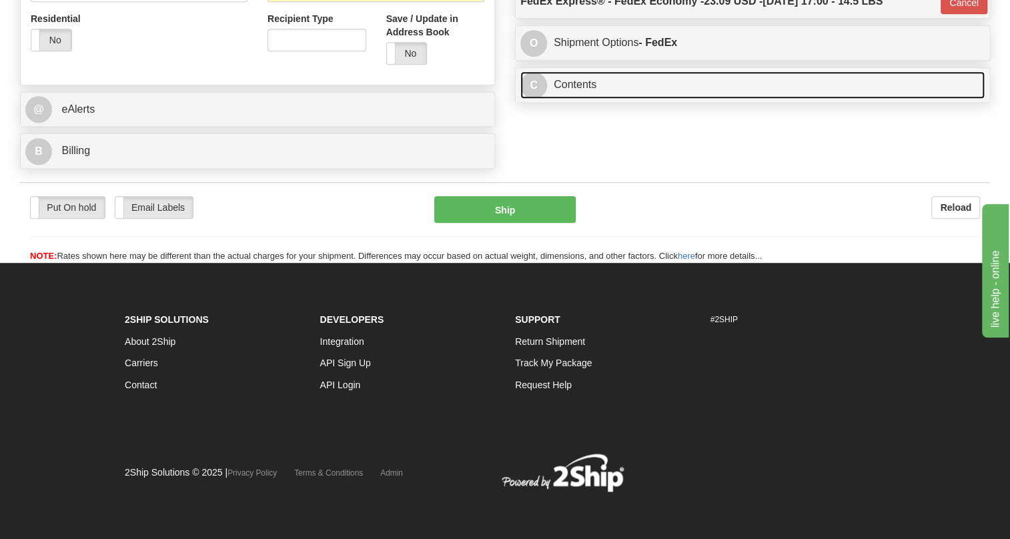
click at [593, 86] on link "C Contents" at bounding box center [752, 84] width 464 height 27
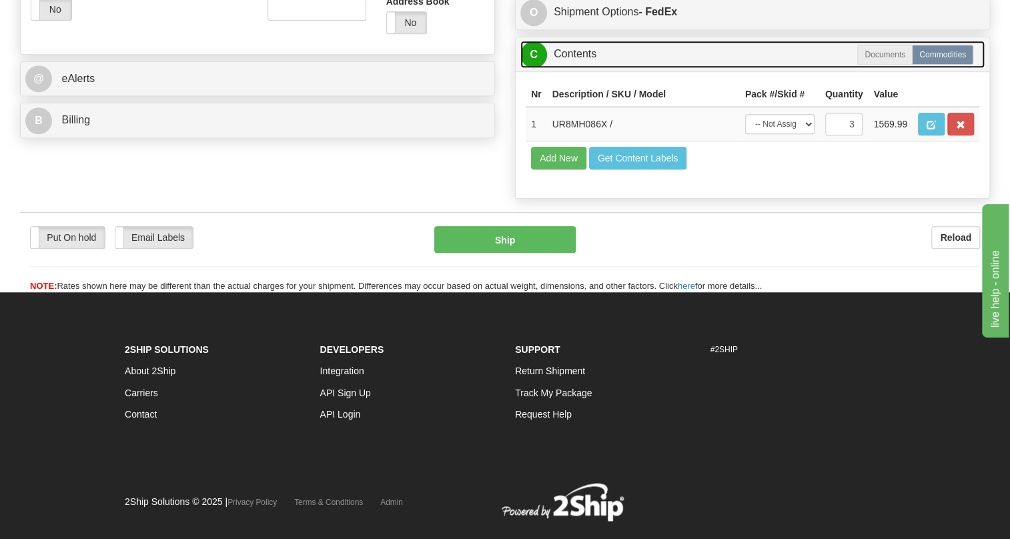
click at [593, 68] on link "C Contents" at bounding box center [752, 54] width 464 height 27
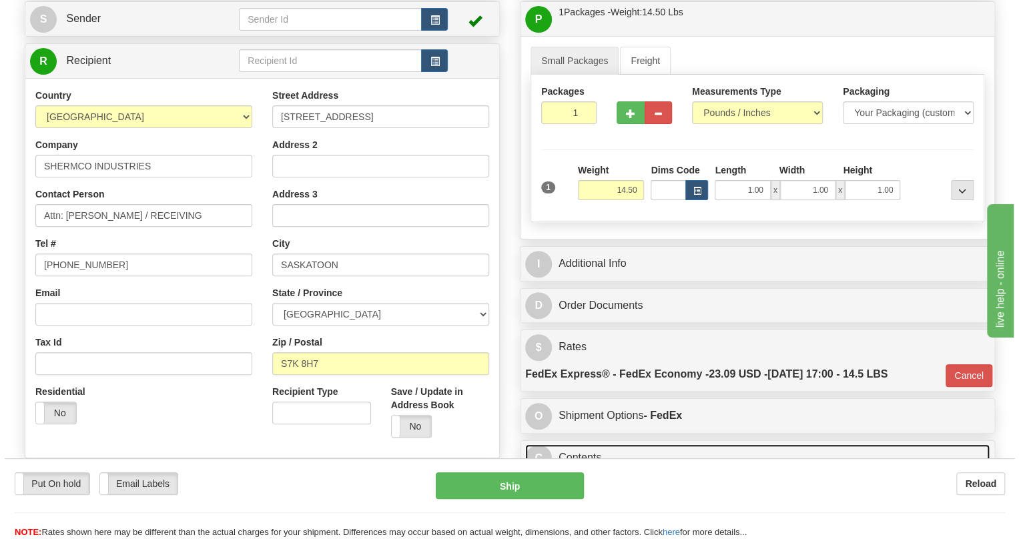
scroll to position [114, 0]
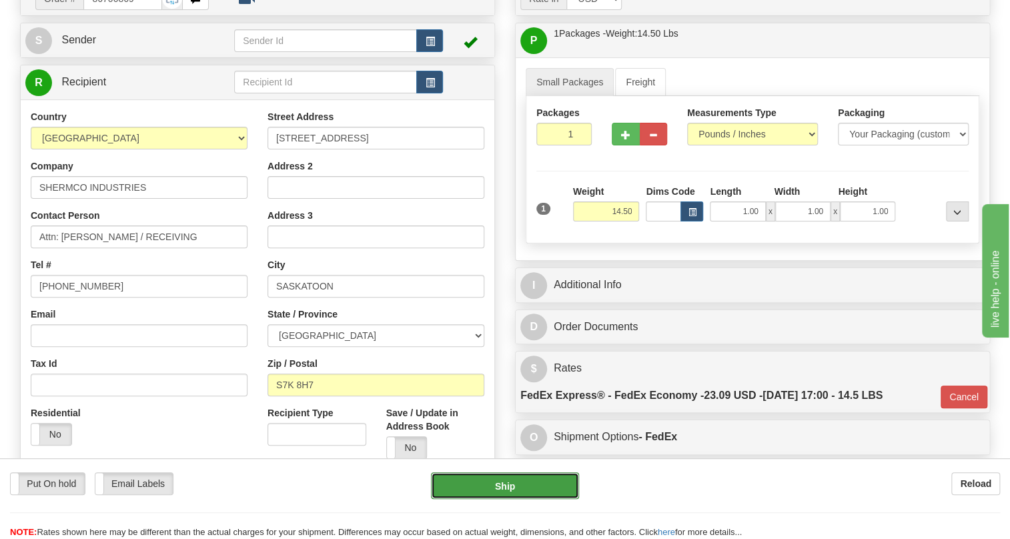
click at [507, 484] on button "Ship" at bounding box center [505, 485] width 148 height 27
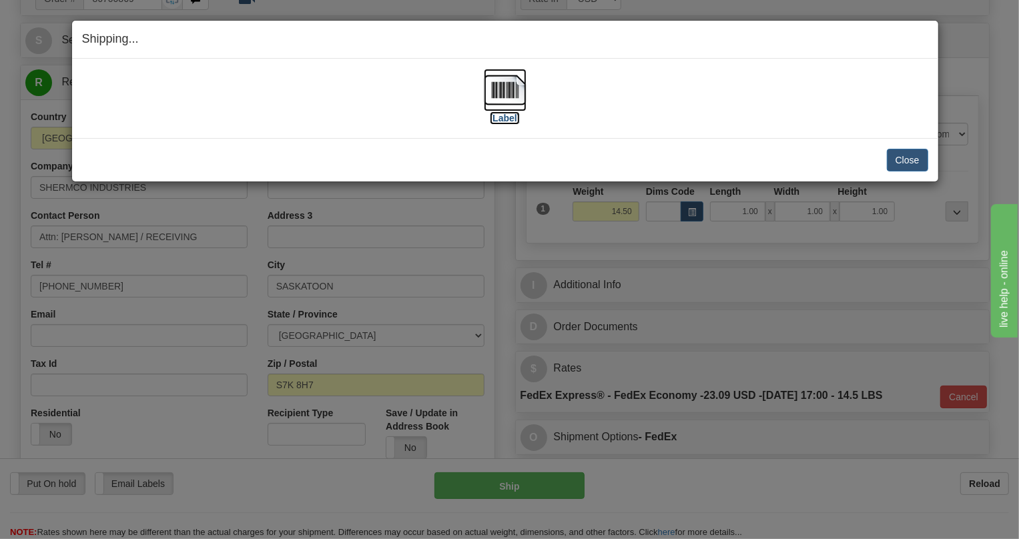
click at [500, 87] on img at bounding box center [505, 90] width 43 height 43
click at [908, 159] on button "Close" at bounding box center [907, 160] width 41 height 23
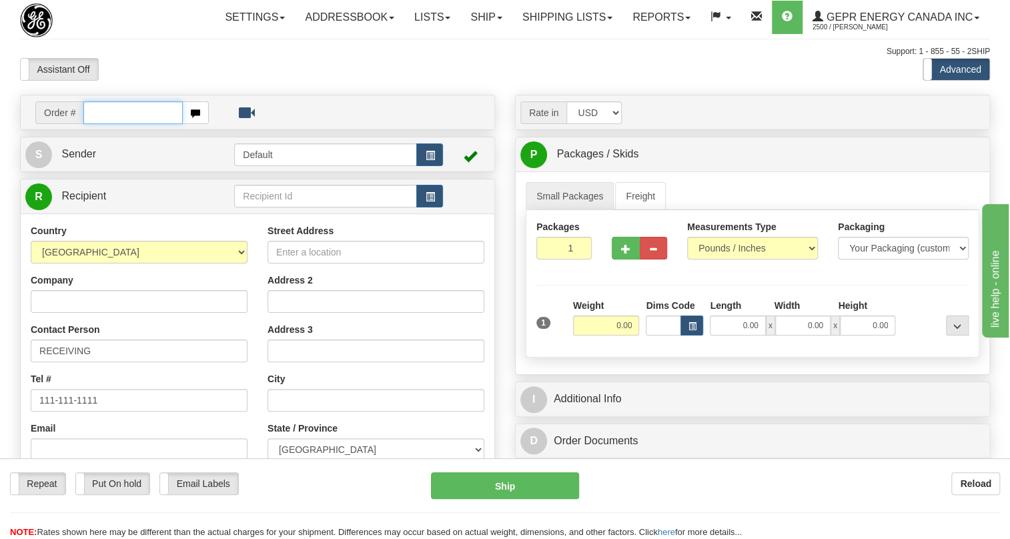
click at [113, 124] on input "text" at bounding box center [132, 112] width 99 height 23
paste input "0086700867"
click at [104, 124] on input "0086700867" at bounding box center [132, 112] width 99 height 23
type input "86700867"
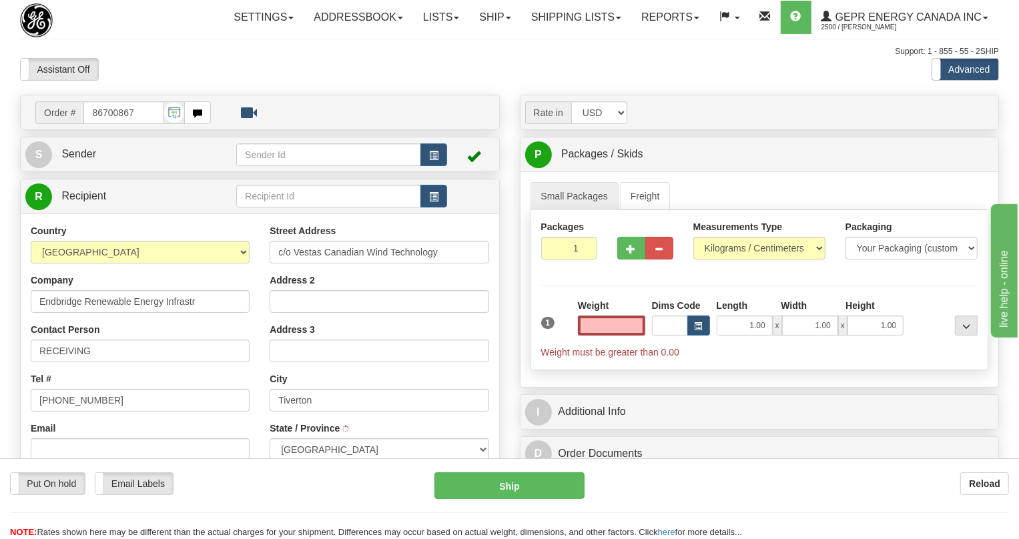
type input "TIVERTON"
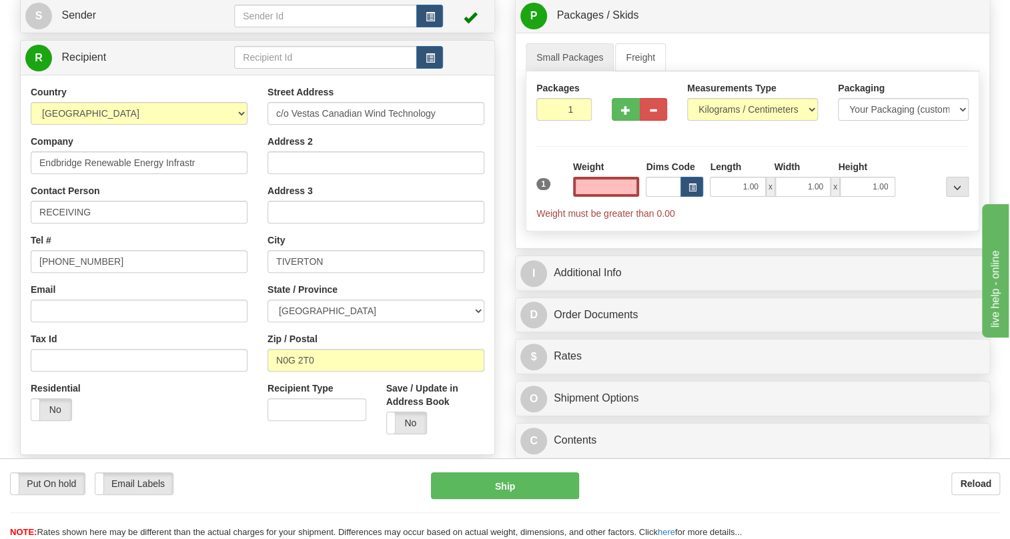
scroll to position [121, 0]
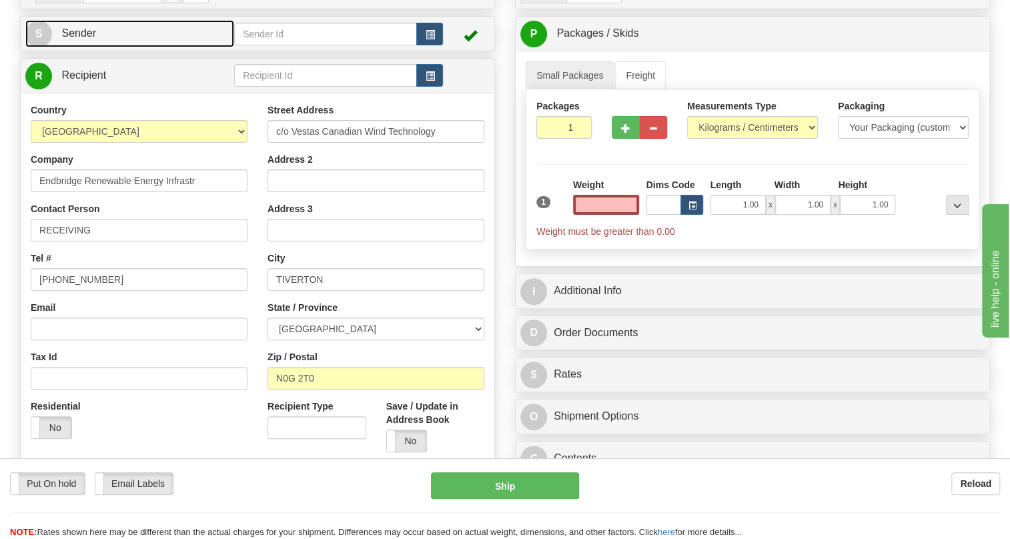
type input "0.00"
click at [81, 39] on span "Sender" at bounding box center [78, 32] width 35 height 11
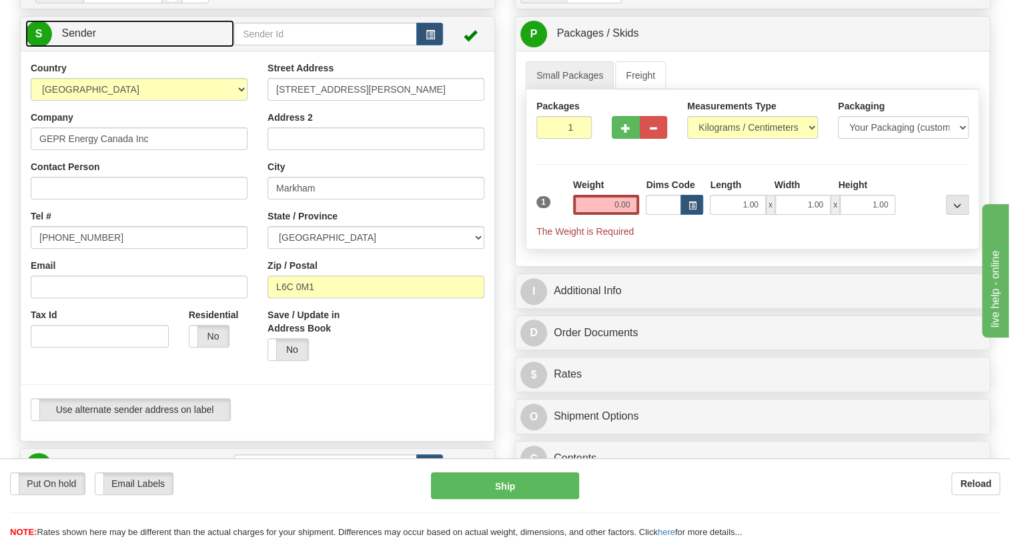
type input "MARKHAM"
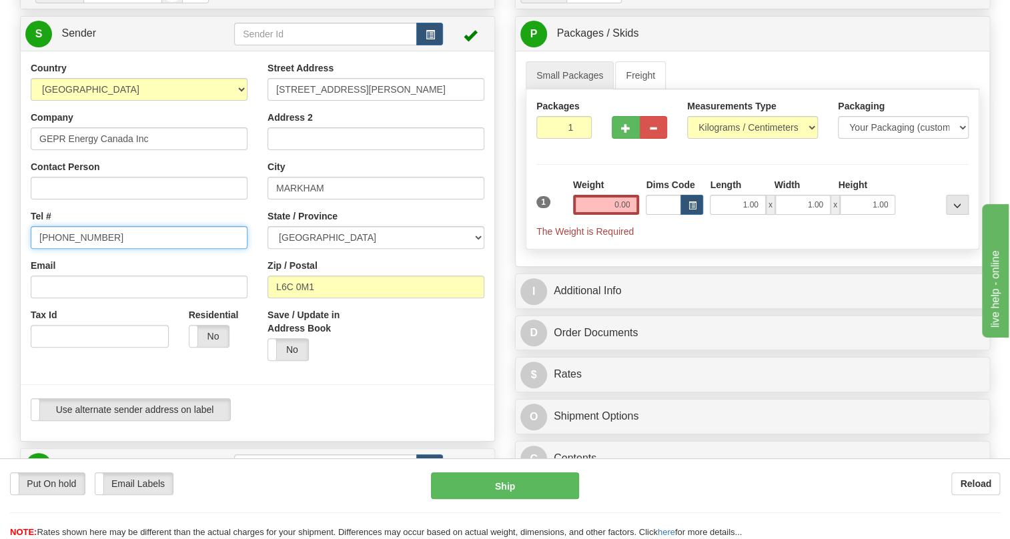
click at [74, 249] on input "(779)7960565" at bounding box center [139, 237] width 217 height 23
paste input "905-927-5013"
type input "905-927-5013"
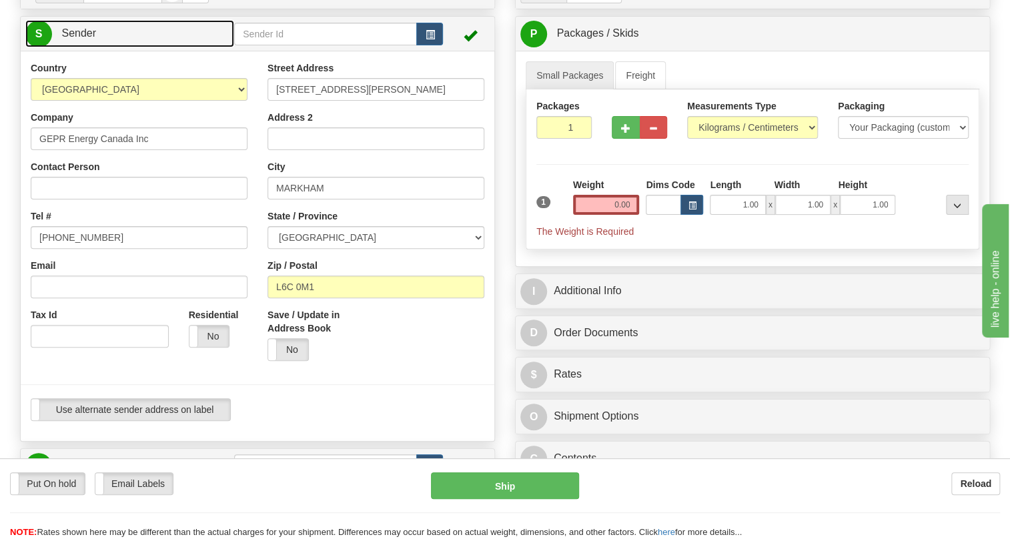
click at [87, 39] on span "Sender" at bounding box center [78, 32] width 35 height 11
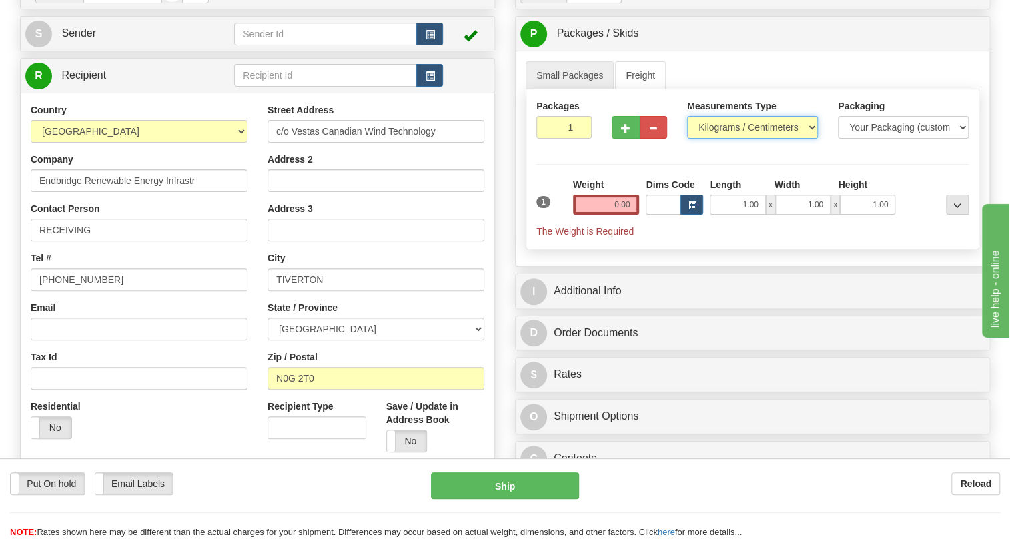
click at [717, 139] on select "Pounds / Inches Kilograms / Centimeters" at bounding box center [752, 127] width 131 height 23
select select "0"
click at [687, 139] on select "Pounds / Inches Kilograms / Centimeters" at bounding box center [752, 127] width 131 height 23
click at [607, 215] on input "0.00" at bounding box center [606, 205] width 67 height 20
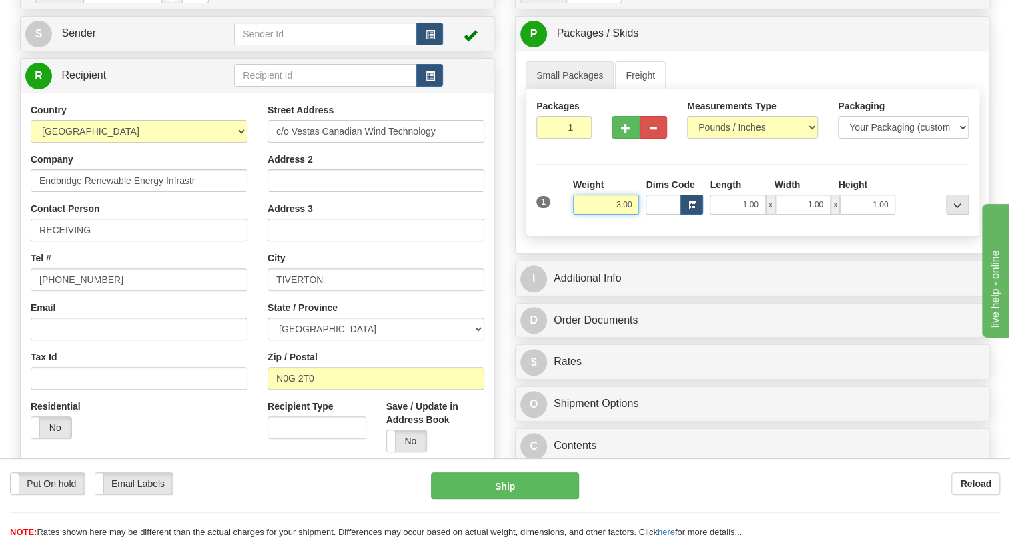
type input "3.00"
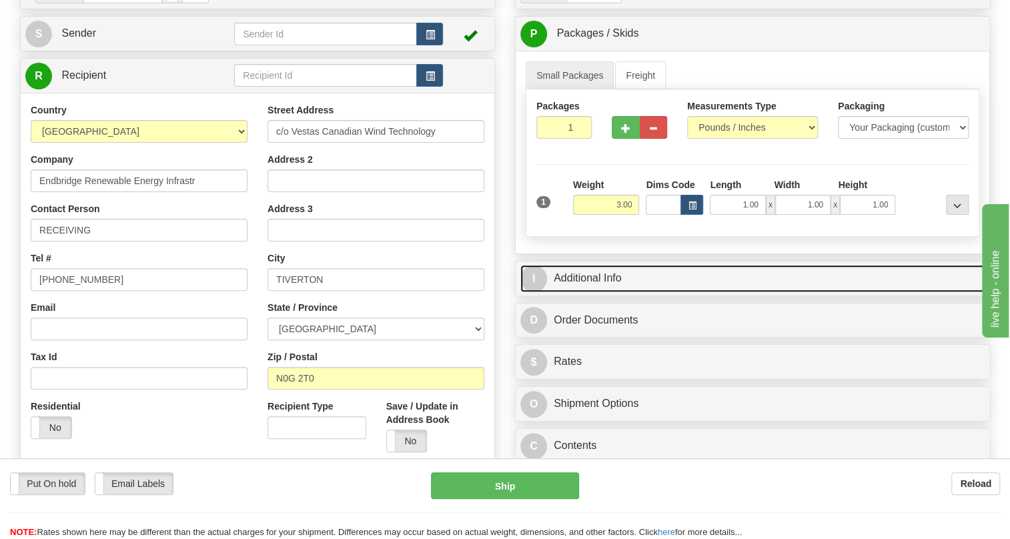
click at [601, 292] on link "I Additional Info" at bounding box center [752, 278] width 464 height 27
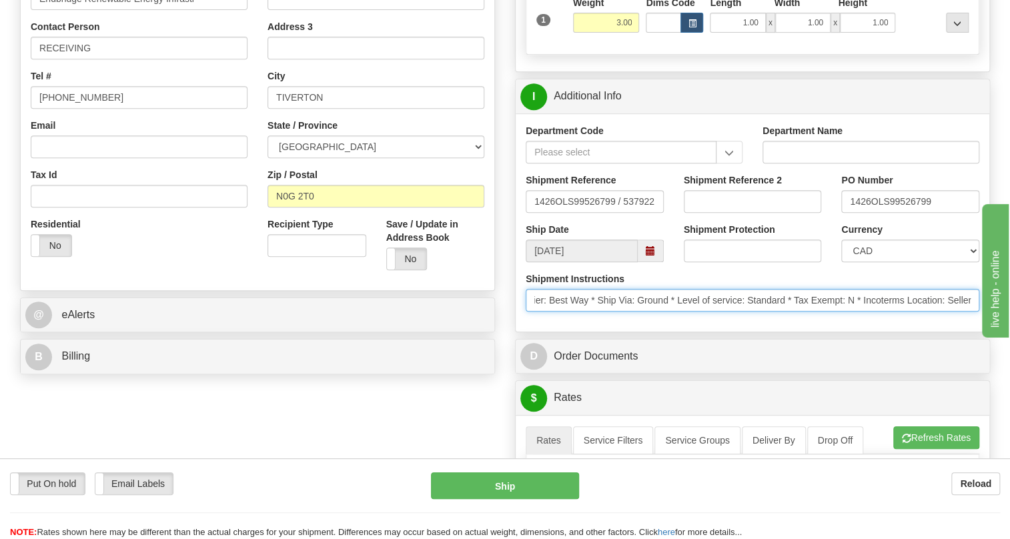
scroll to position [0, 360]
drag, startPoint x: 914, startPoint y: 333, endPoint x: 974, endPoint y: 334, distance: 60.7
click at [974, 312] on input "* Ship "complete" if it is being shipped in 2025, otherwise, ship partial. * * …" at bounding box center [753, 300] width 454 height 23
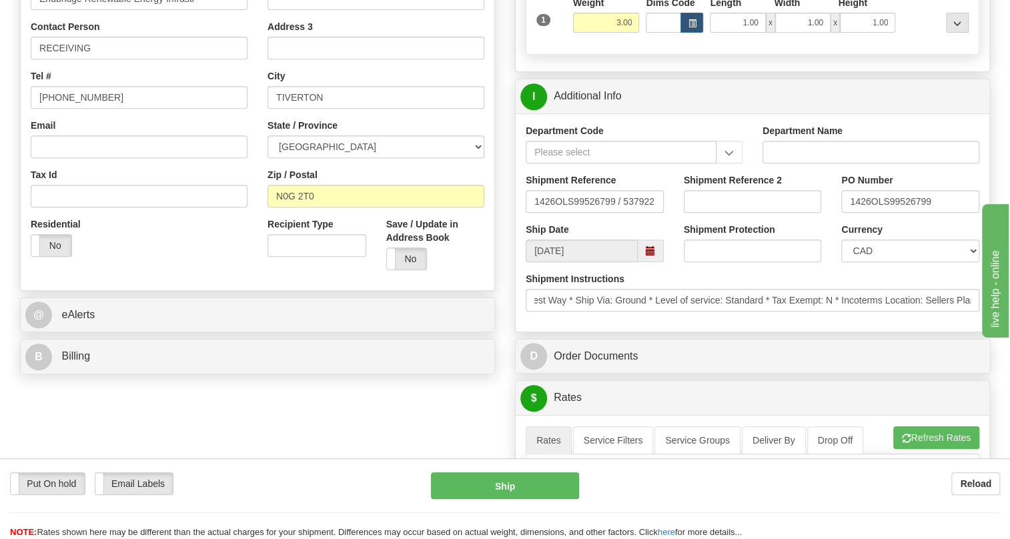
scroll to position [0, 0]
click at [904, 322] on div "Shipment Instructions * Ship "complete" if it is being shipped in 2025, otherwi…" at bounding box center [753, 296] width 474 height 49
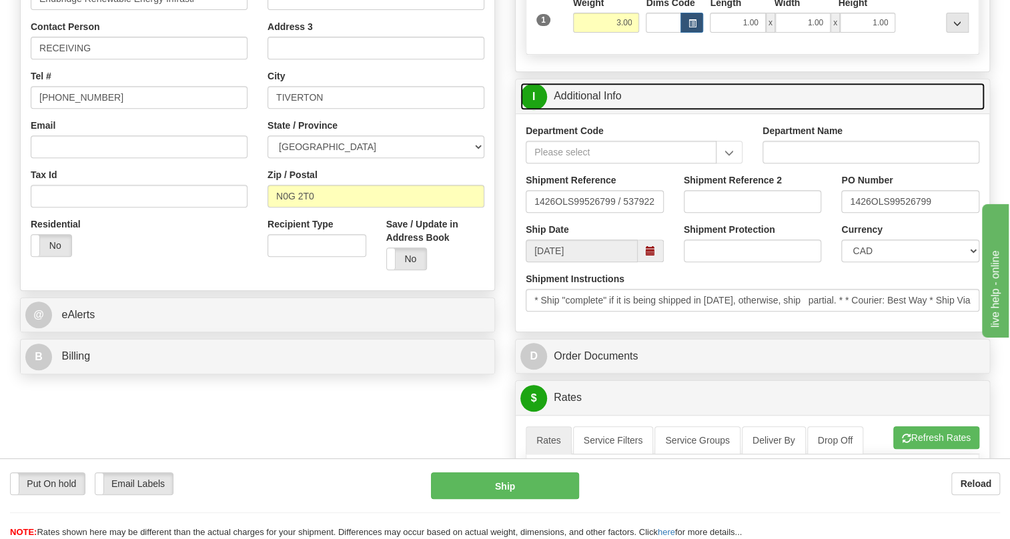
click at [605, 110] on link "I Additional Info" at bounding box center [752, 96] width 464 height 27
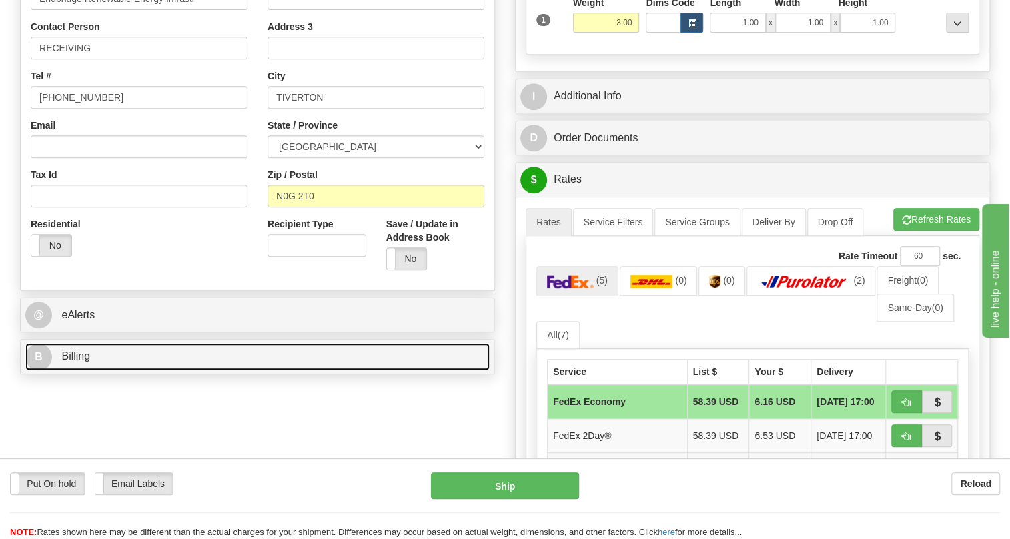
click at [81, 362] on span "Billing" at bounding box center [75, 355] width 29 height 11
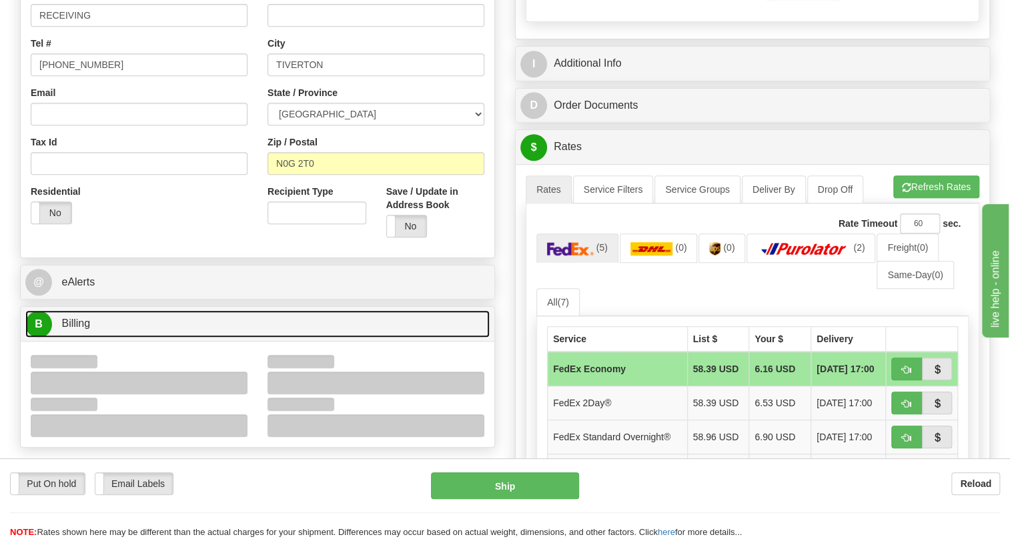
scroll to position [364, 0]
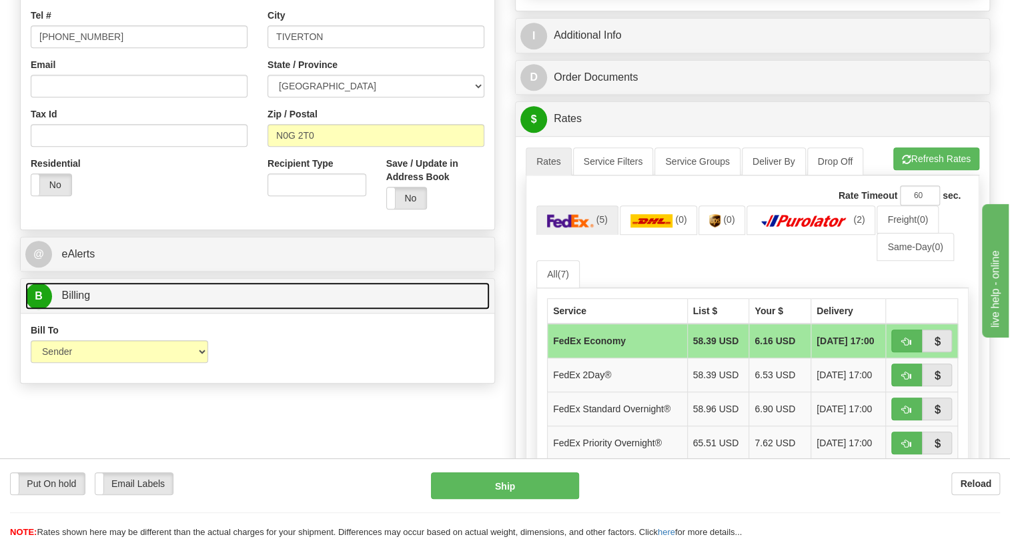
click at [75, 301] on span "Billing" at bounding box center [75, 295] width 29 height 11
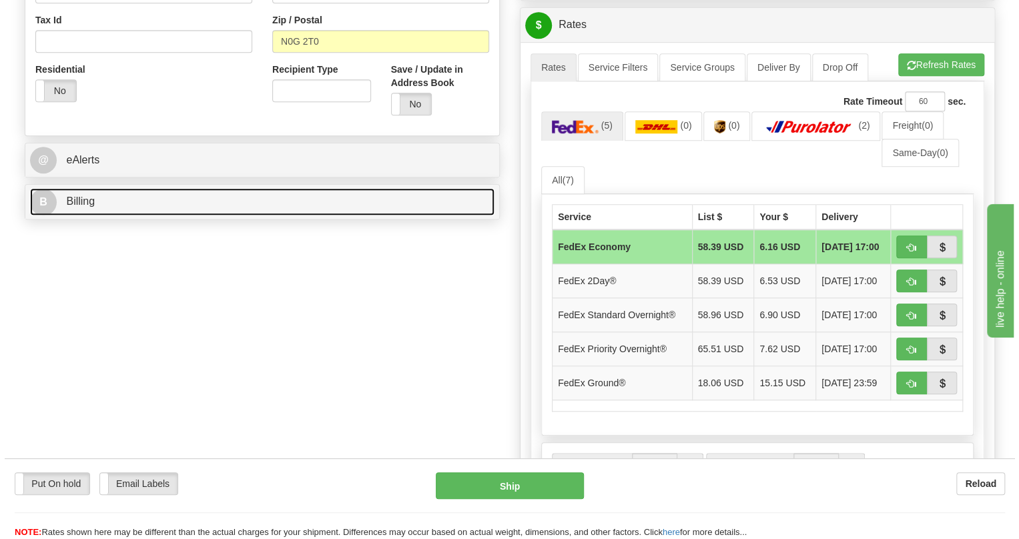
scroll to position [485, 0]
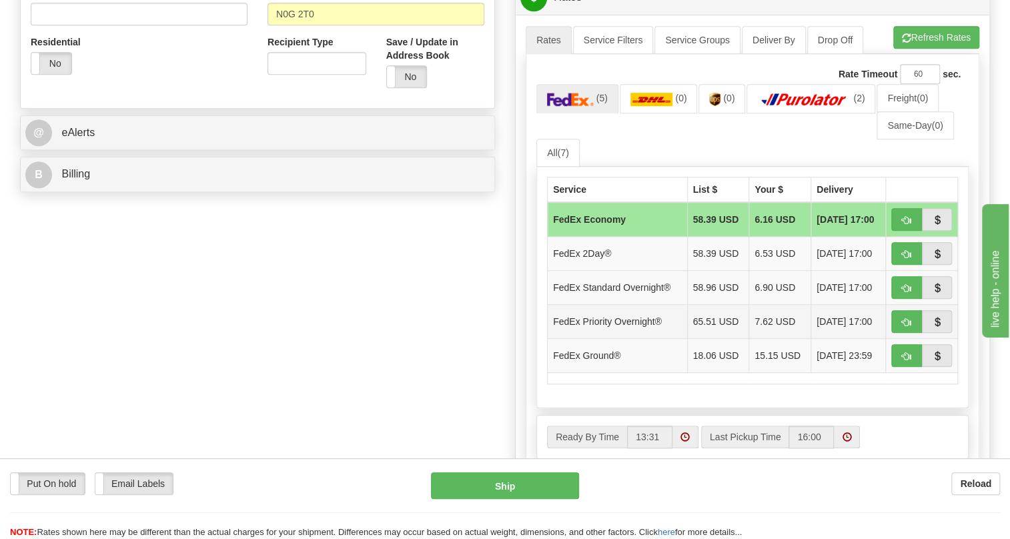
click at [623, 339] on td "FedEx Priority Overnight®" at bounding box center [618, 322] width 140 height 34
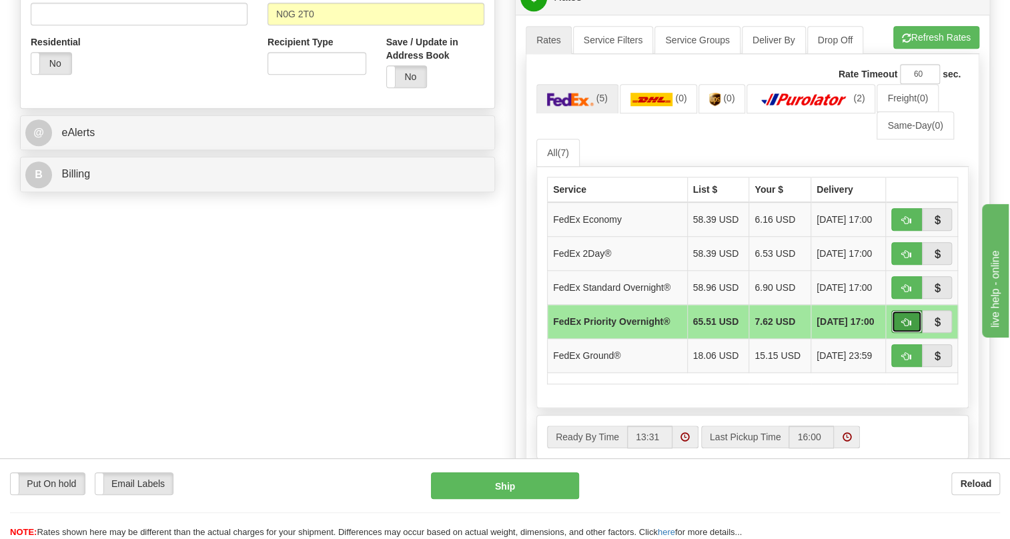
click at [907, 327] on span "button" at bounding box center [906, 322] width 9 height 9
type input "01"
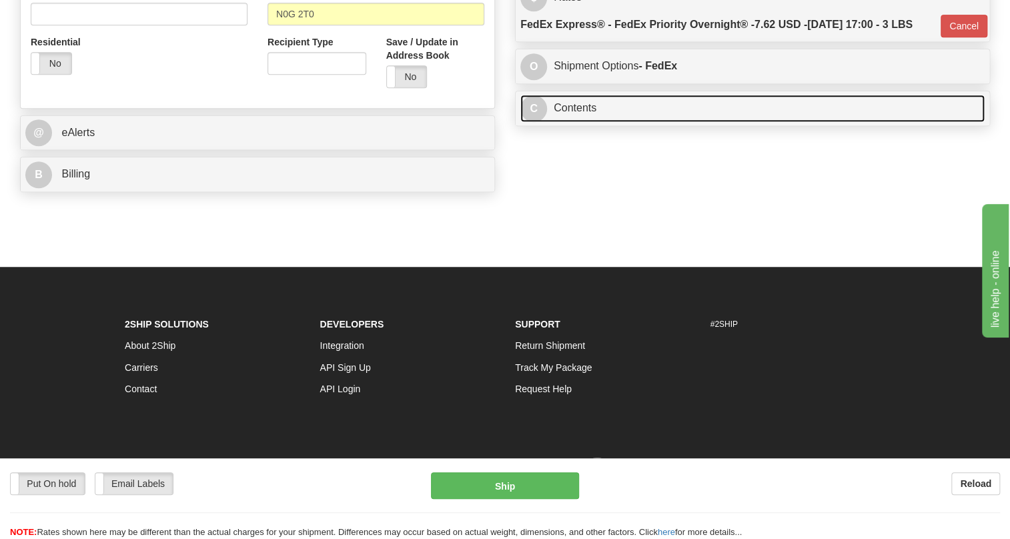
click at [557, 122] on link "C Contents" at bounding box center [752, 108] width 464 height 27
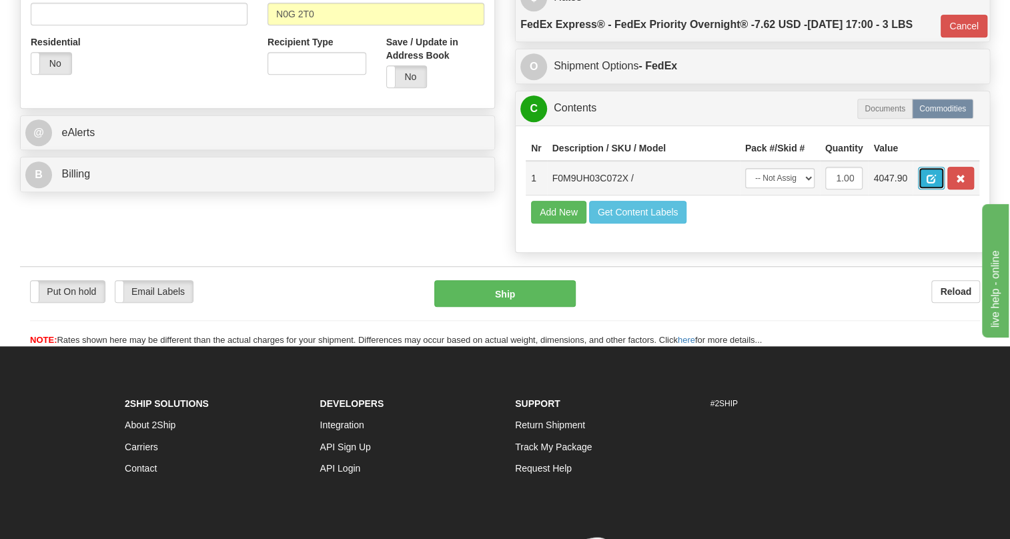
click at [934, 190] on button "button" at bounding box center [931, 178] width 27 height 23
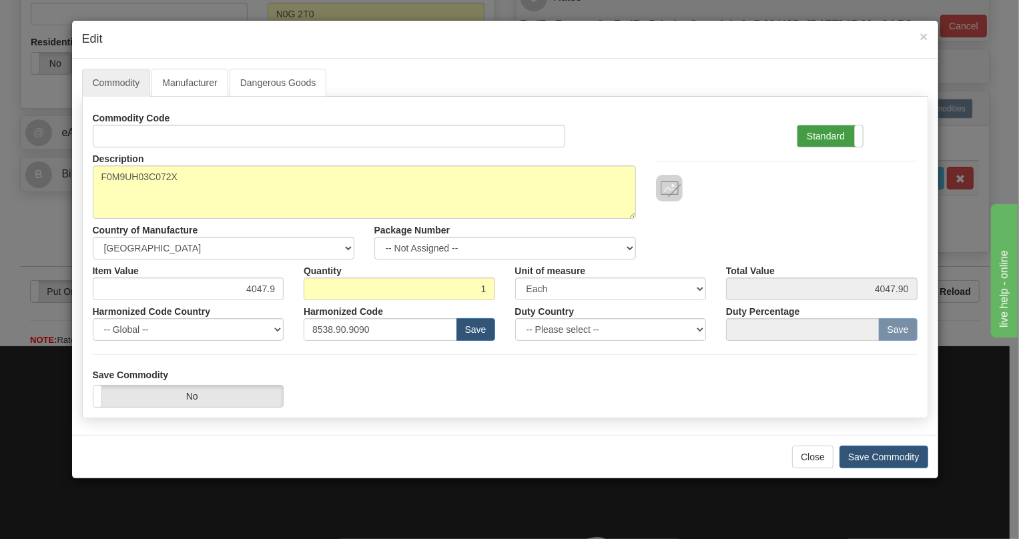
click at [836, 131] on label "Standard" at bounding box center [829, 135] width 65 height 21
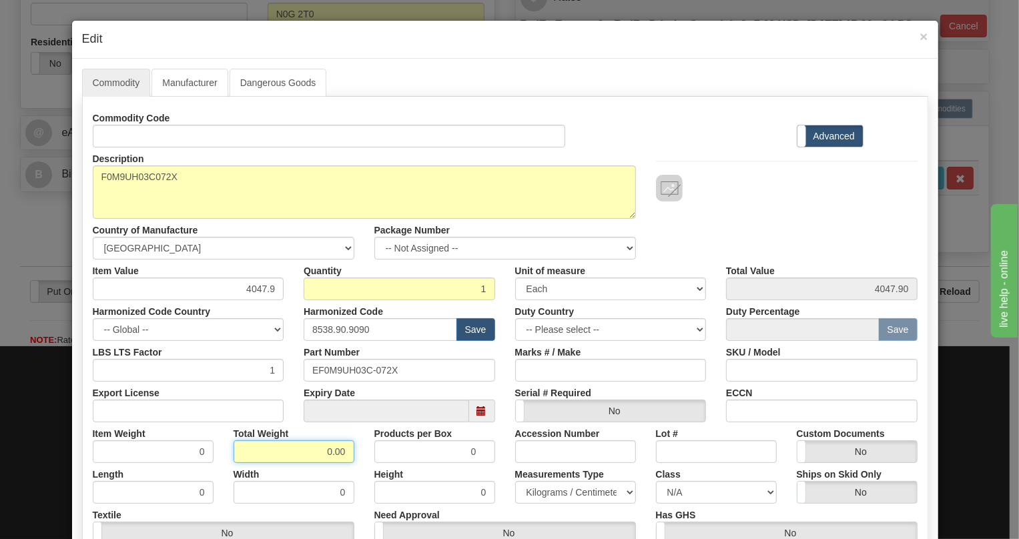
click at [313, 450] on input "0.00" at bounding box center [294, 451] width 121 height 23
type input "1.00"
type input "1.0000"
click at [547, 494] on select "Pounds / Inches Kilograms / Centimeters" at bounding box center [575, 492] width 121 height 23
select select "0"
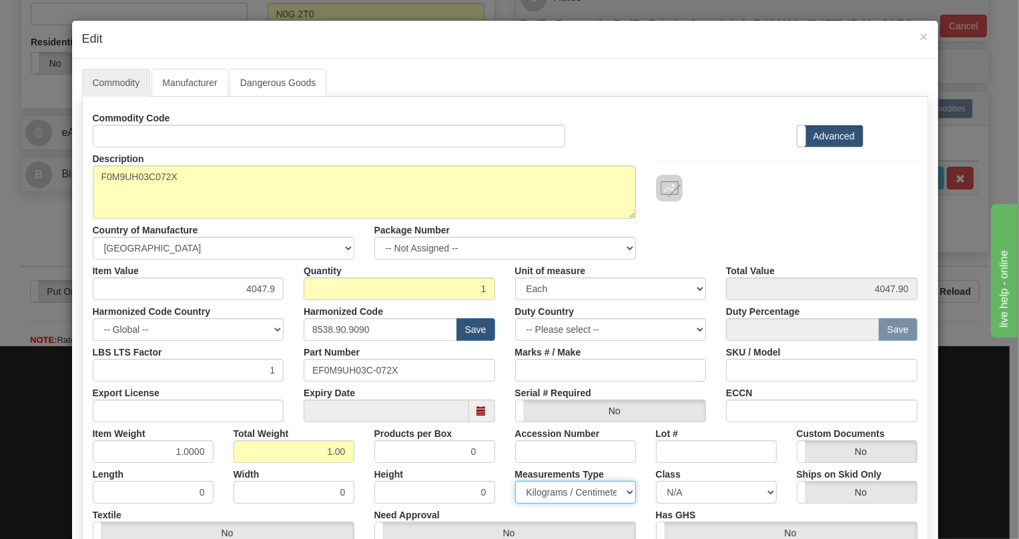
click at [515, 481] on select "Pounds / Inches Kilograms / Centimeters" at bounding box center [575, 492] width 121 height 23
click at [505, 476] on div "Measurements Type Pounds / Inches Kilograms / Centimeters" at bounding box center [575, 483] width 141 height 41
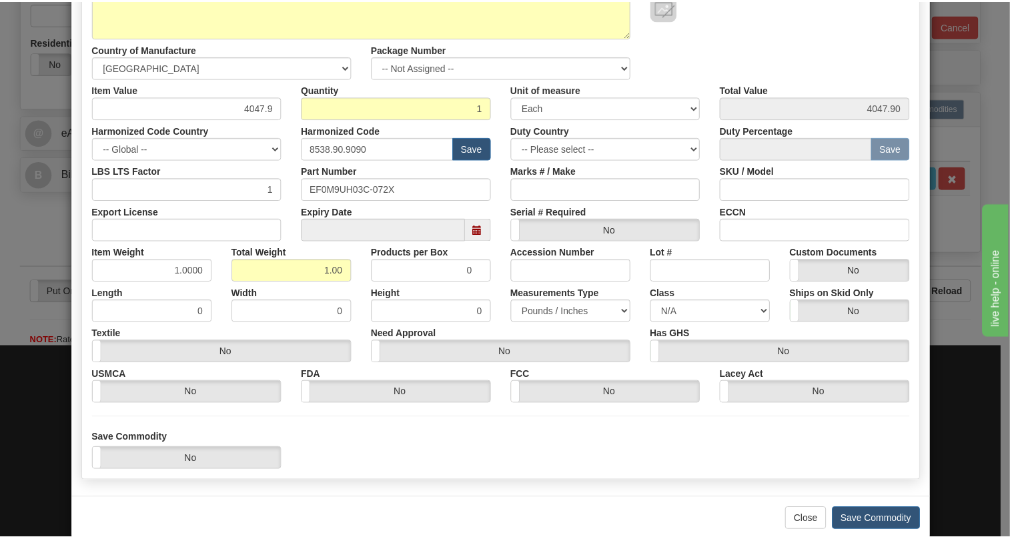
scroll to position [182, 0]
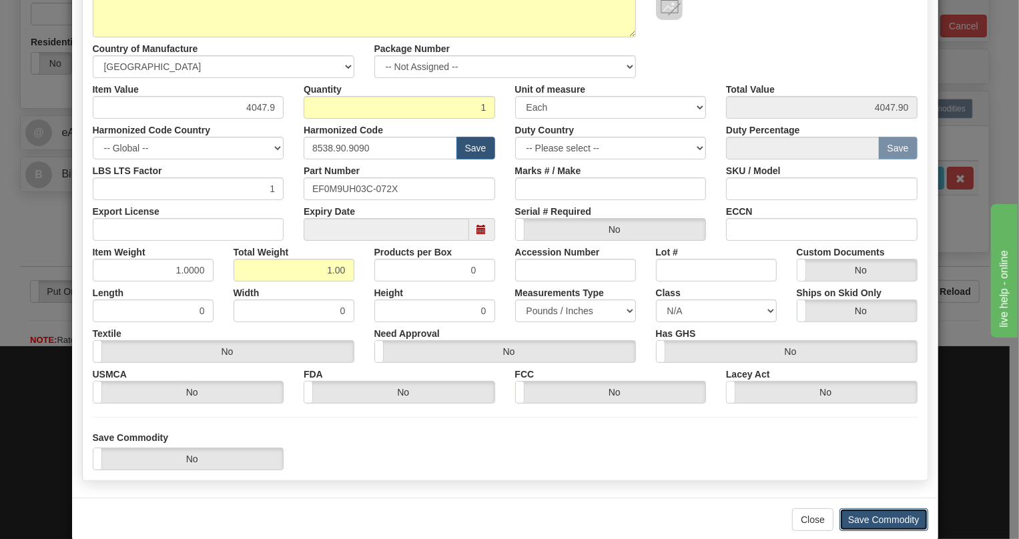
click at [879, 520] on button "Save Commodity" at bounding box center [883, 519] width 89 height 23
